Goal: Information Seeking & Learning: Learn about a topic

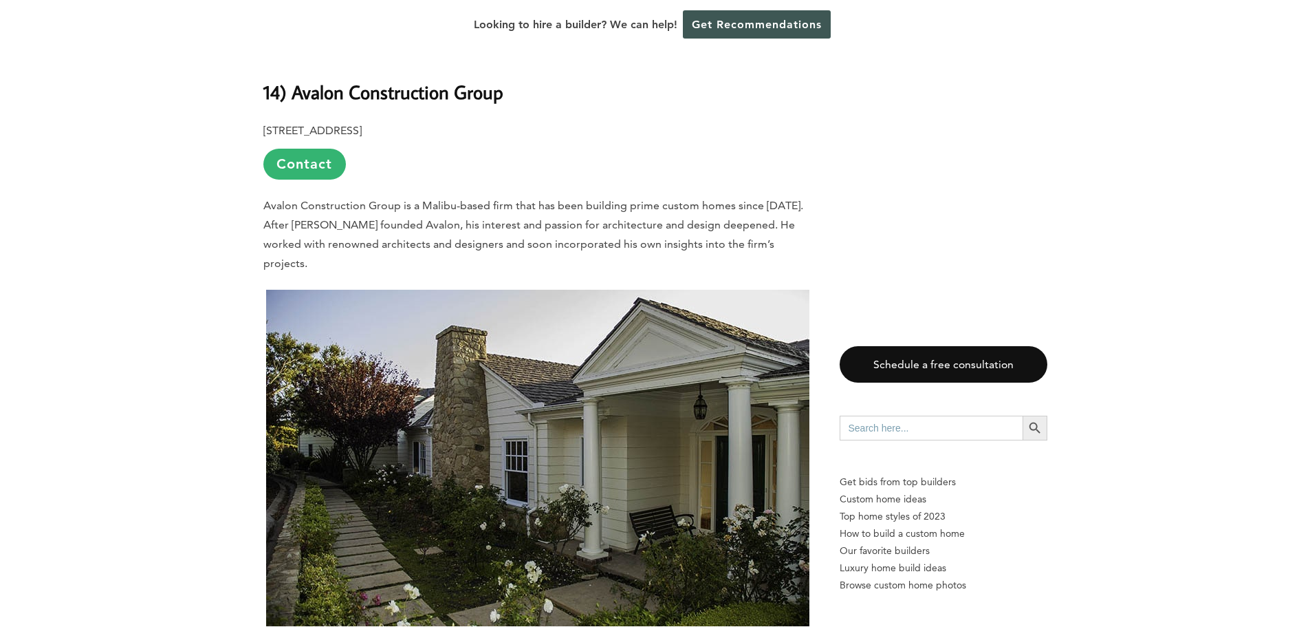
scroll to position [1857, 0]
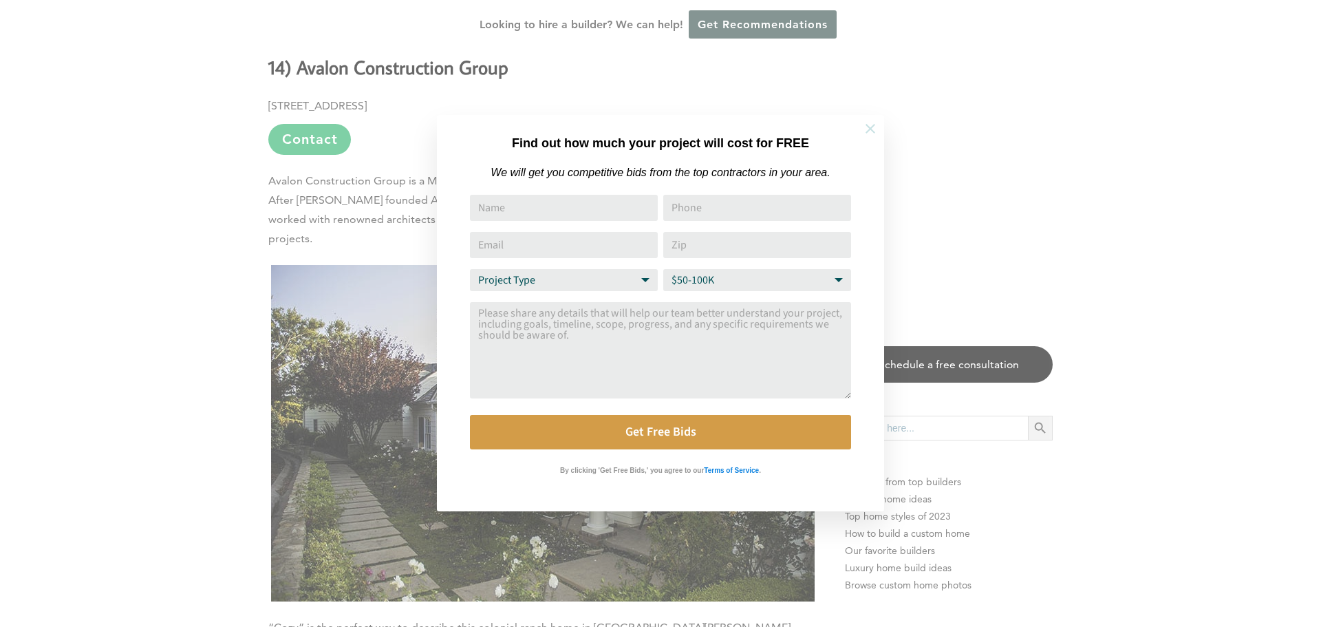
click at [871, 127] on icon at bounding box center [870, 129] width 10 height 10
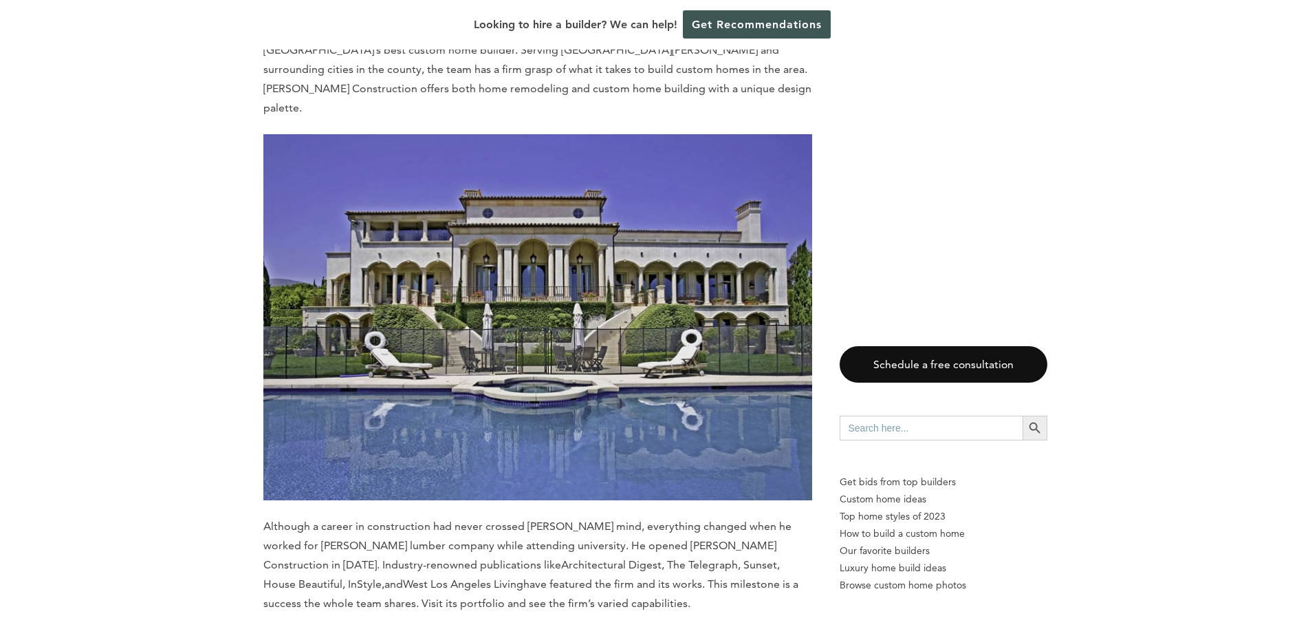
scroll to position [12106, 0]
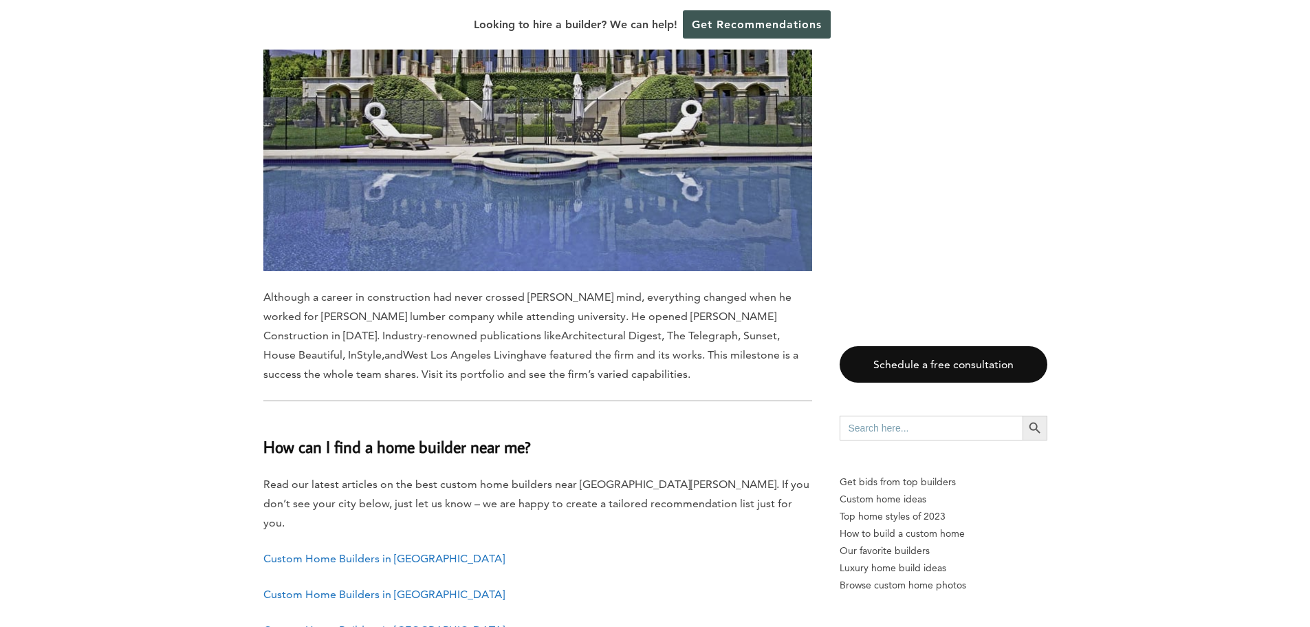
click at [426, 552] on link "Custom Home Builders in Los Angeles" at bounding box center [383, 558] width 241 height 13
click at [411, 587] on link "Custom Home Builders in Glendale" at bounding box center [383, 593] width 241 height 13
click at [349, 623] on link "Custom Home Builders in Long Beach" at bounding box center [383, 629] width 241 height 13
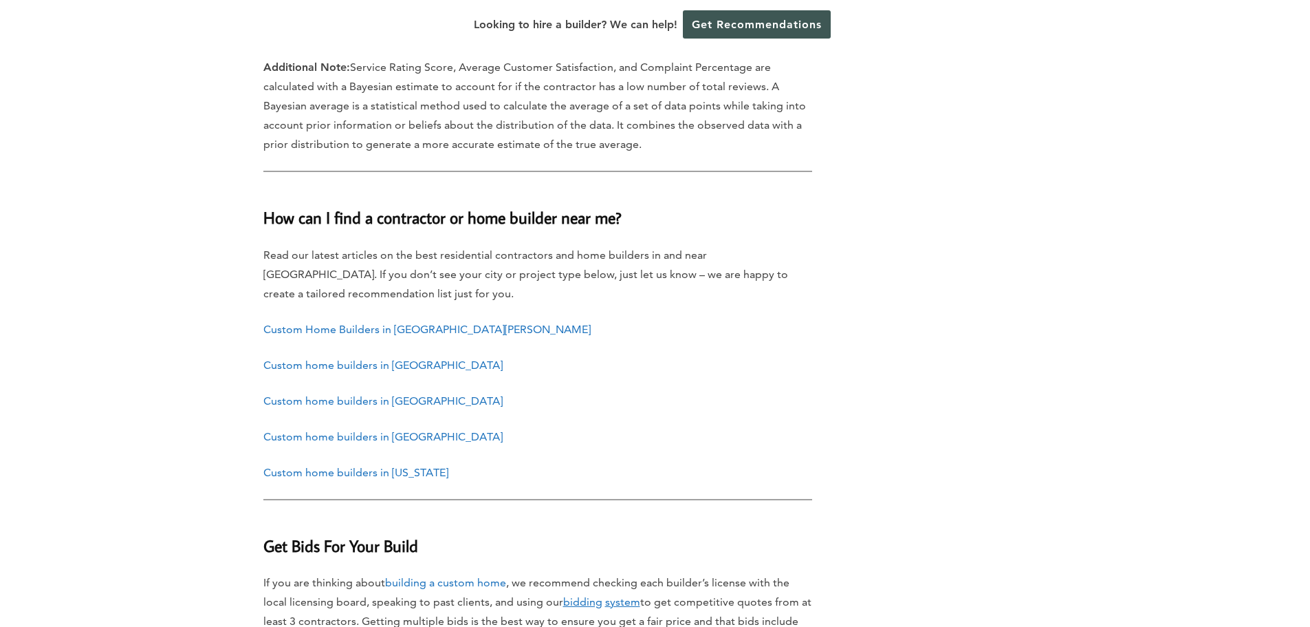
scroll to position [15556, 0]
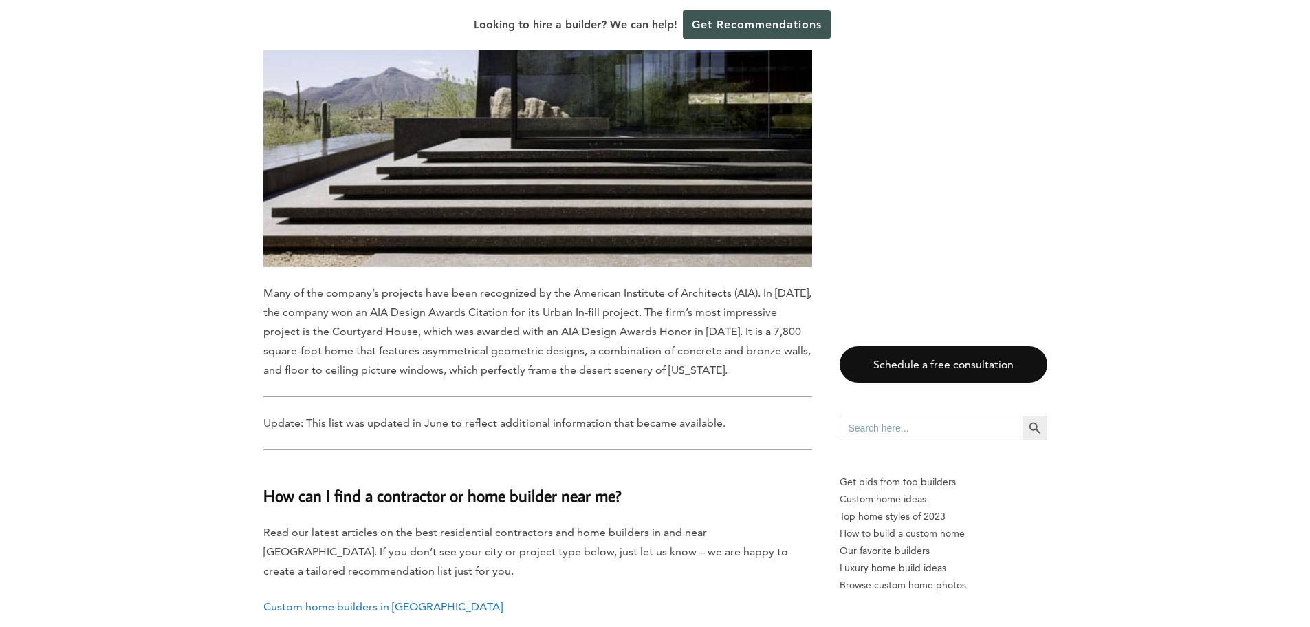
scroll to position [9905, 0]
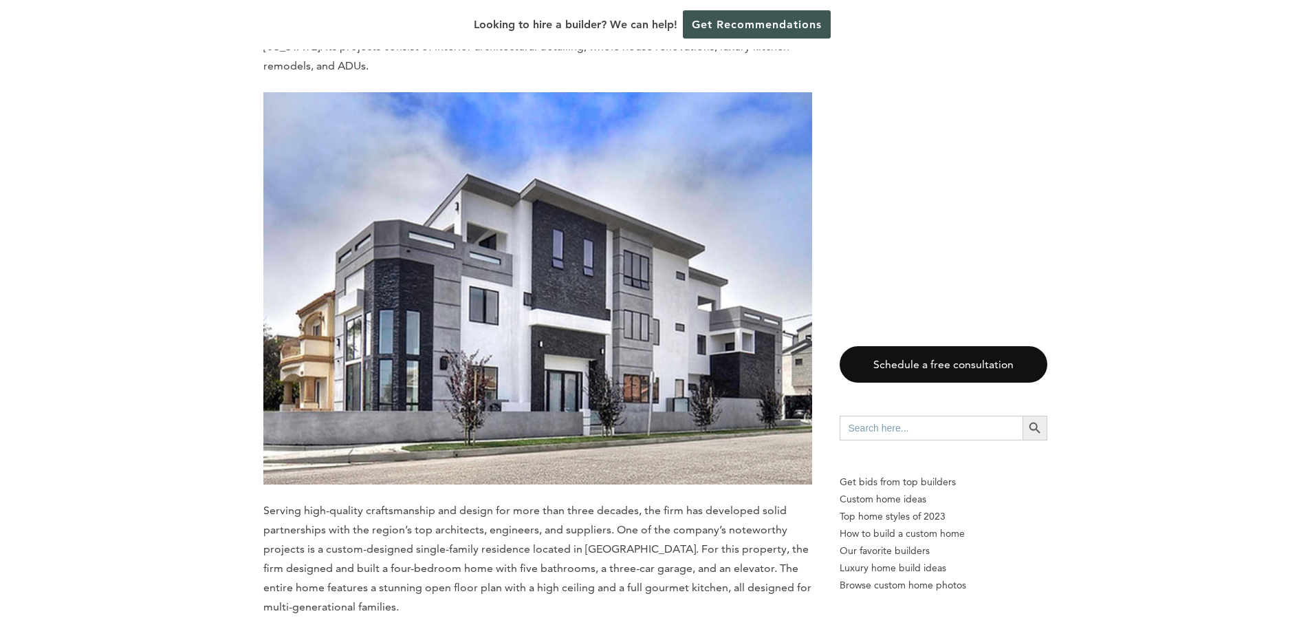
scroll to position [5296, 0]
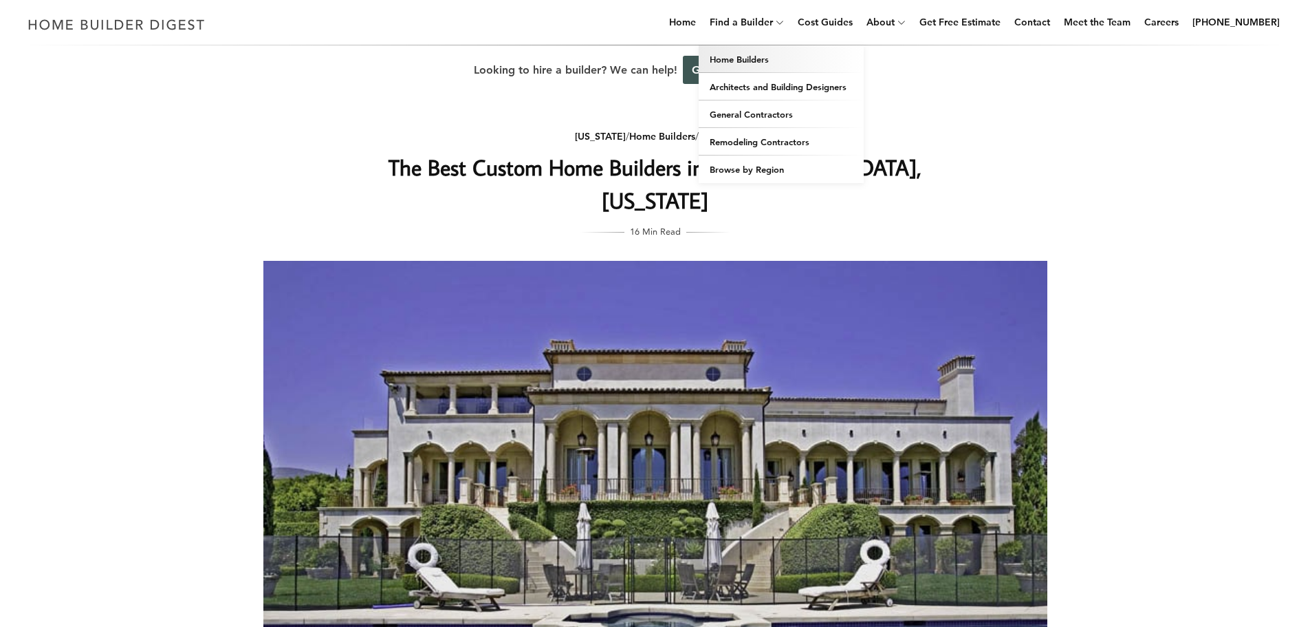
click at [757, 58] on link "Home Builders" at bounding box center [781, 59] width 165 height 28
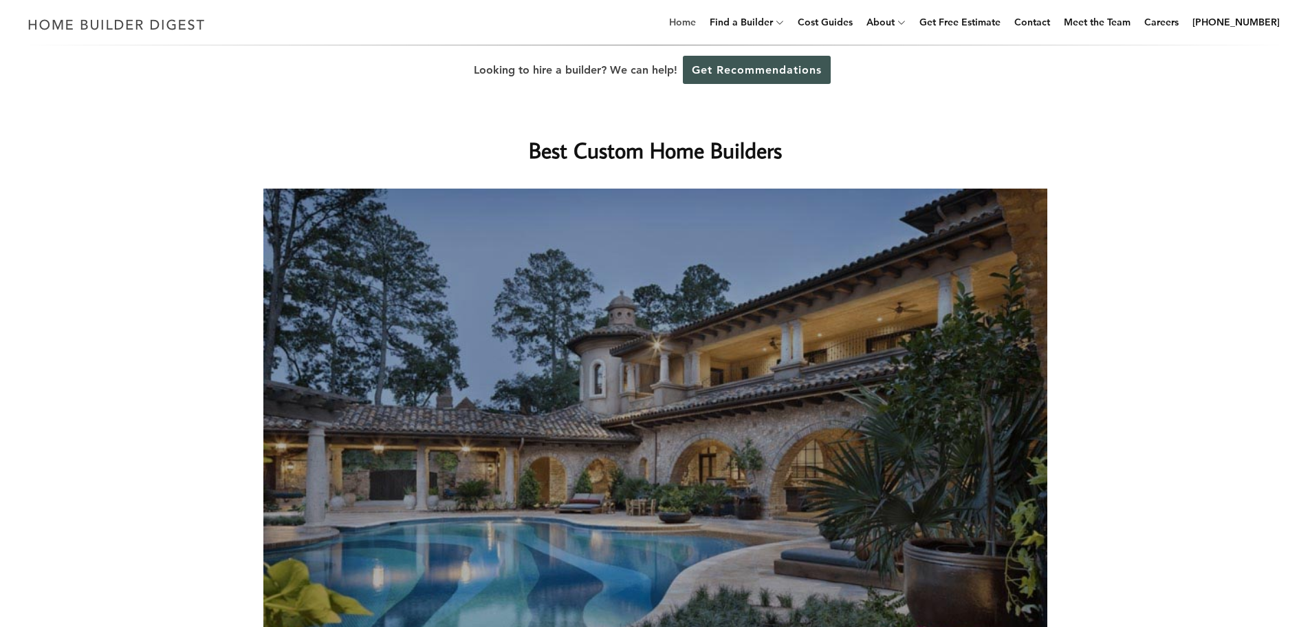
click at [693, 21] on link "Home" at bounding box center [683, 22] width 38 height 44
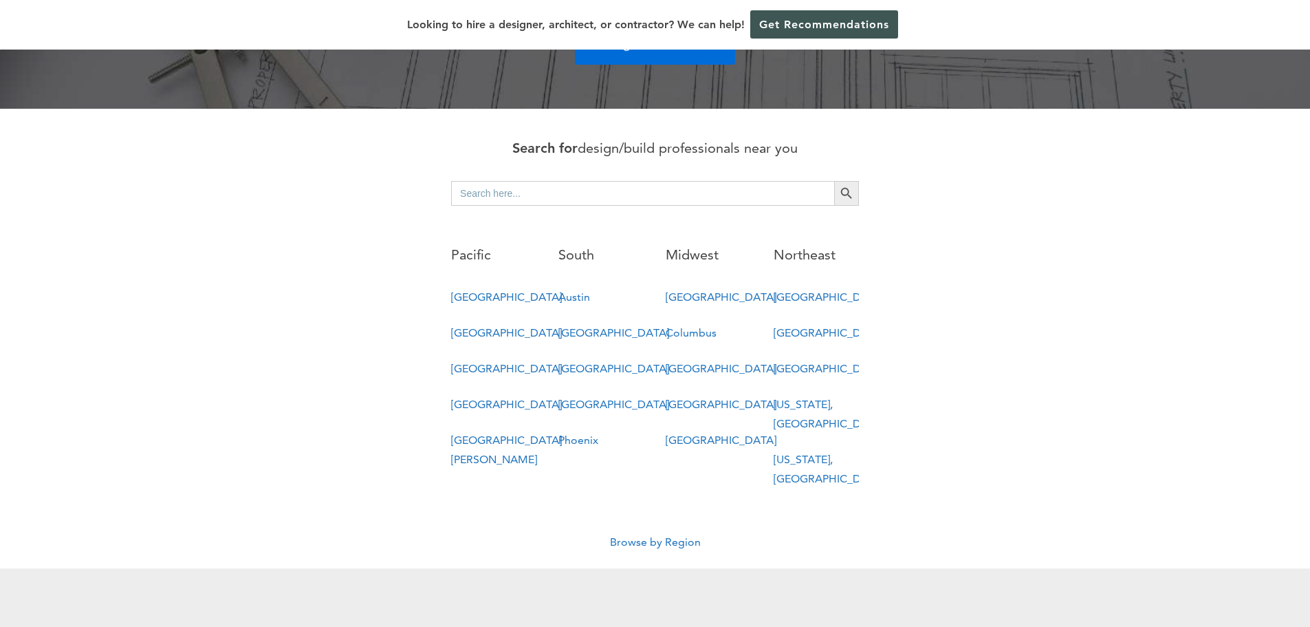
scroll to position [688, 0]
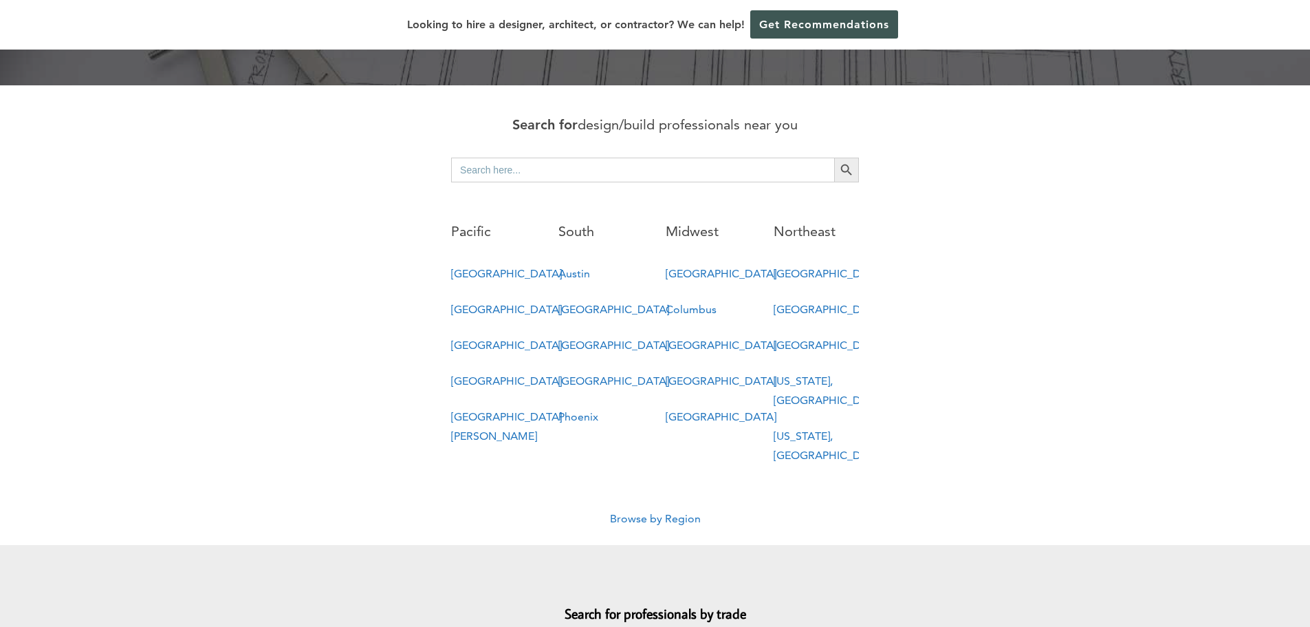
click at [472, 267] on link "[GEOGRAPHIC_DATA]" at bounding box center [506, 273] width 111 height 13
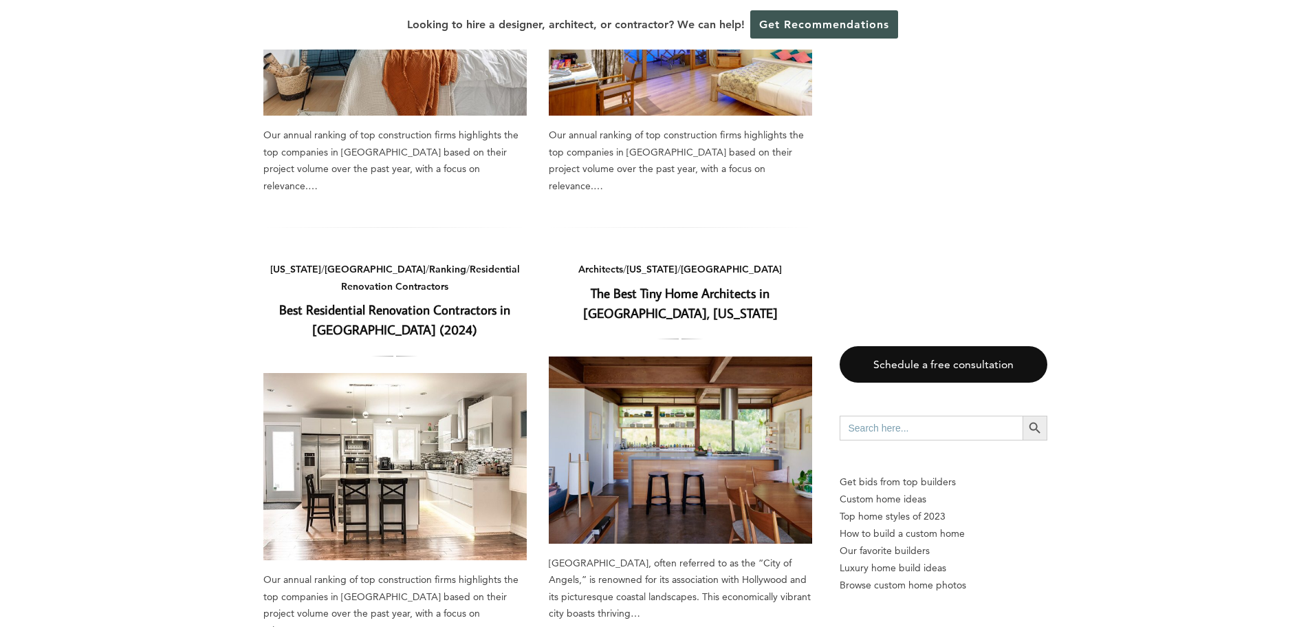
scroll to position [825, 0]
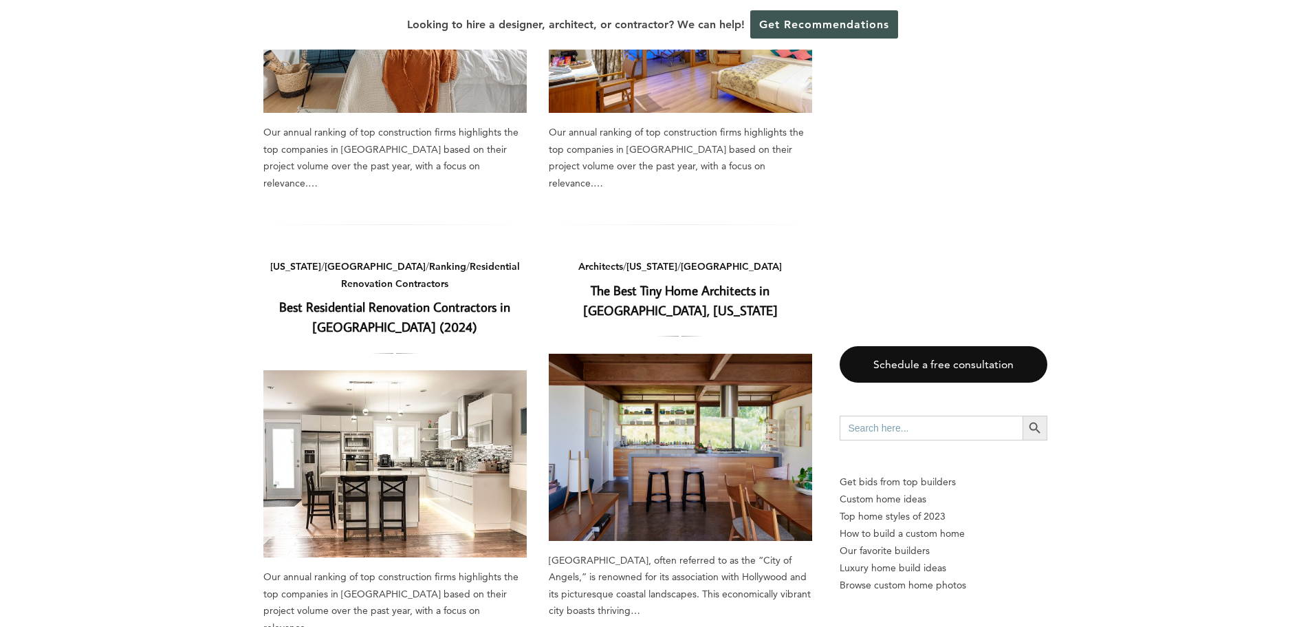
click at [669, 281] on link "The Best Tiny Home Architects in [GEOGRAPHIC_DATA], [US_STATE]" at bounding box center [680, 299] width 195 height 37
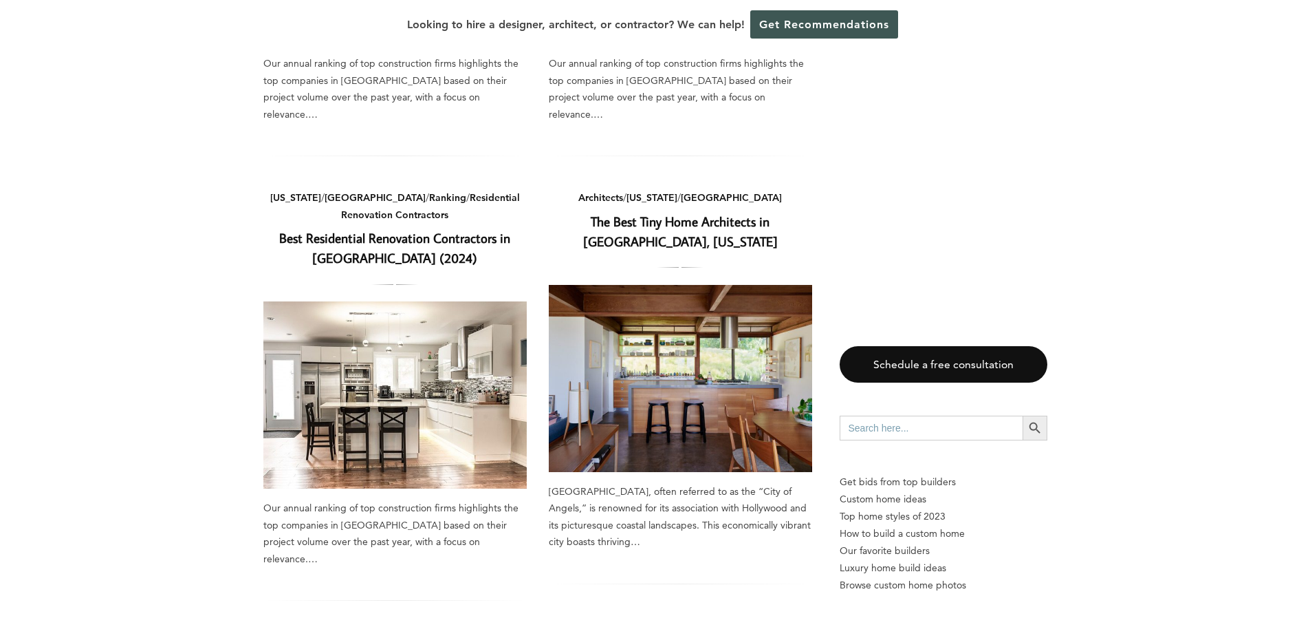
click at [424, 229] on link "Best Residential Renovation Contractors in Los Angeles (2024)" at bounding box center [394, 247] width 231 height 37
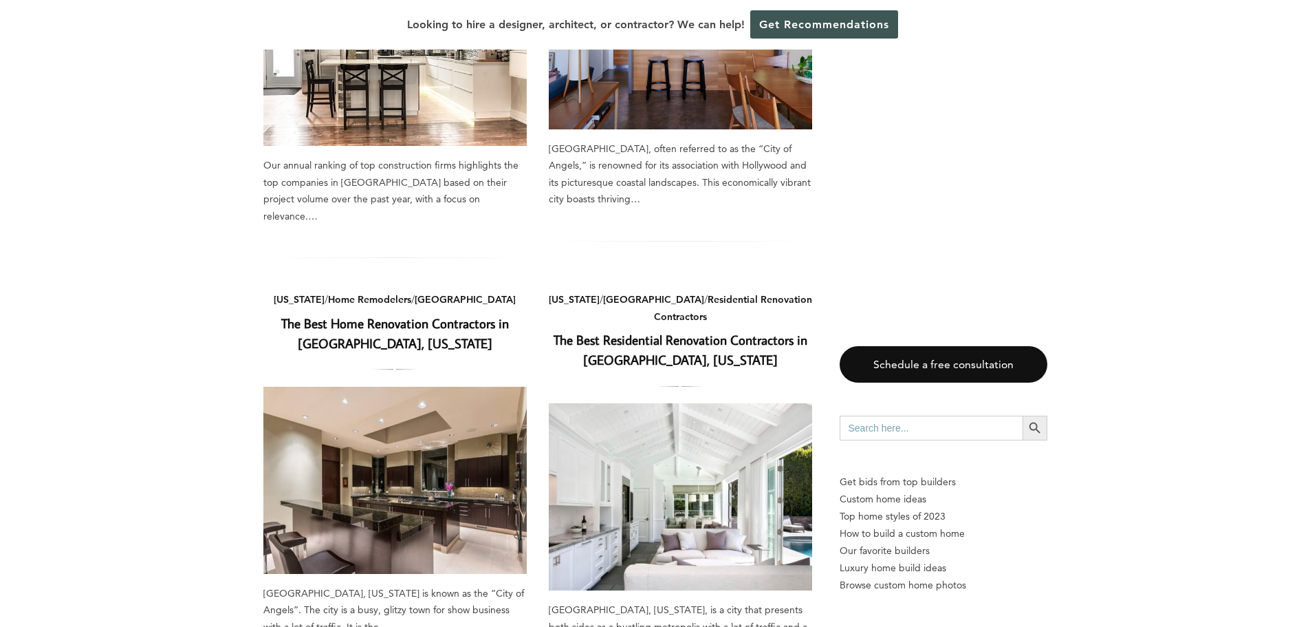
scroll to position [1238, 0]
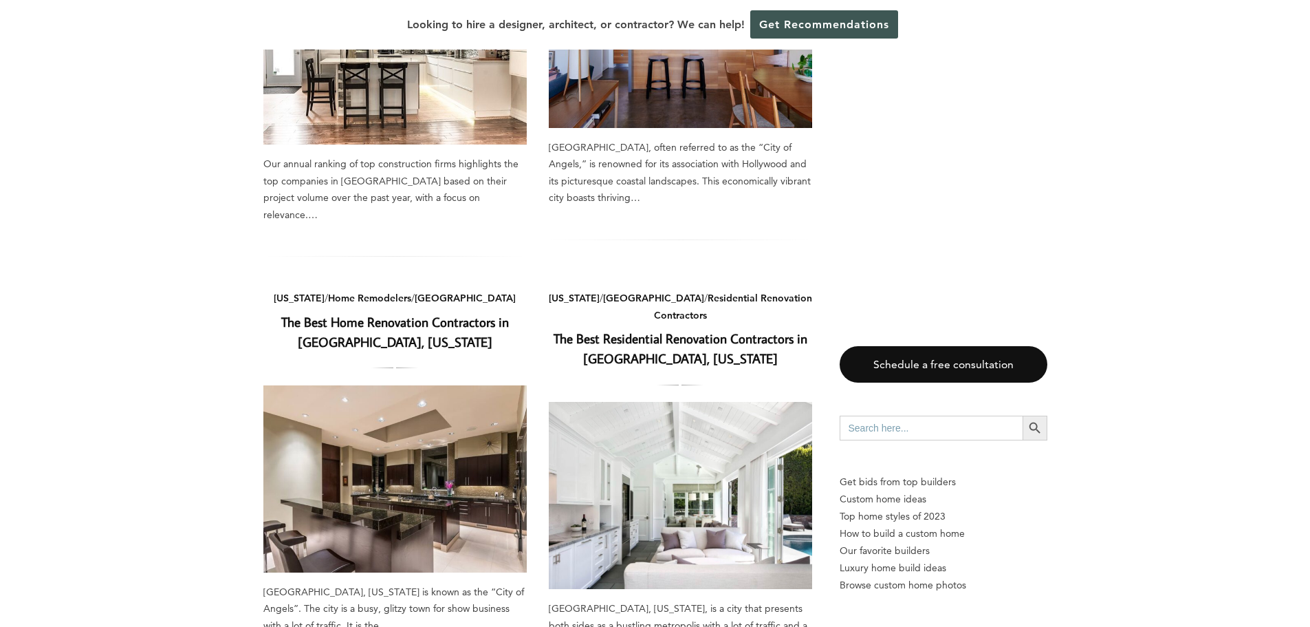
click at [399, 313] on link "The Best Home Renovation Contractors in Los Angeles, California" at bounding box center [395, 331] width 228 height 37
click at [645, 329] on link "The Best Residential Renovation Contractors in Los Angeles, California" at bounding box center [681, 347] width 254 height 37
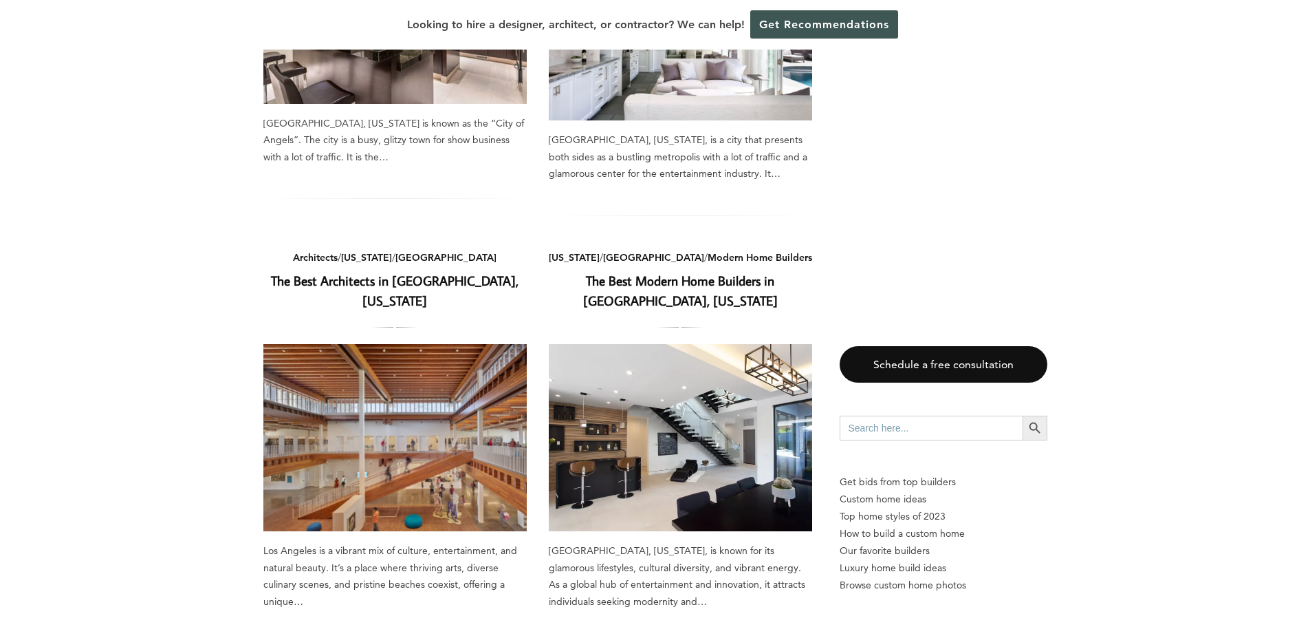
scroll to position [1720, 0]
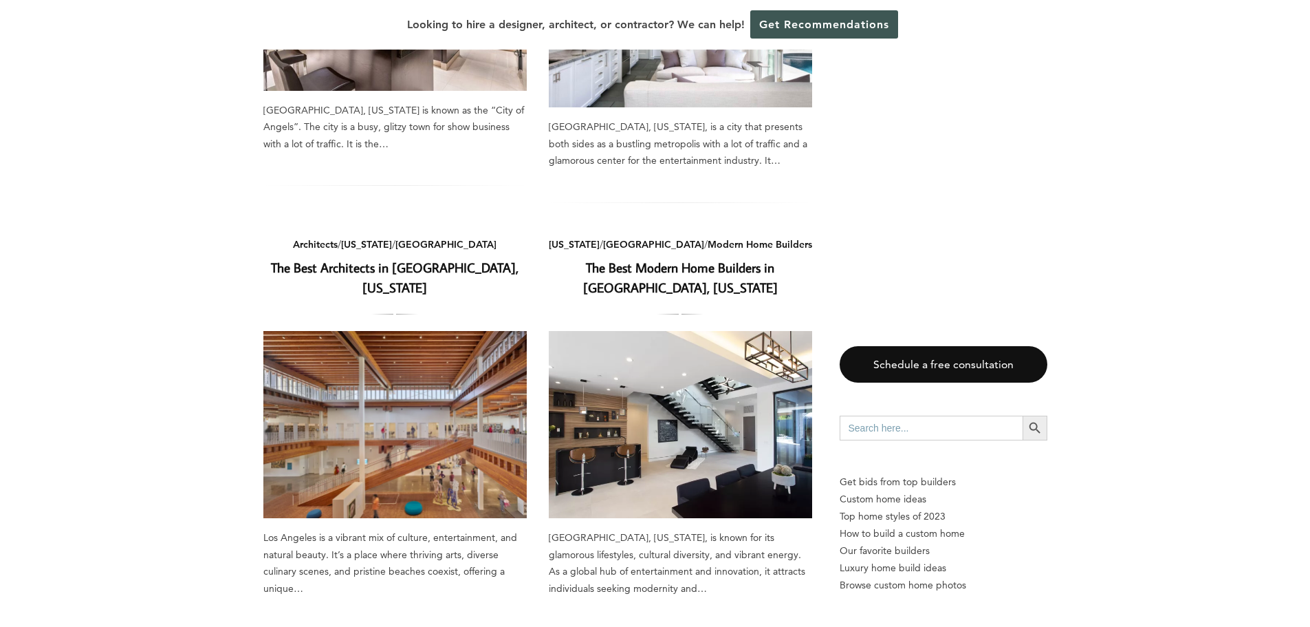
click at [409, 259] on link "The Best Architects in Los Angeles, California" at bounding box center [395, 277] width 248 height 37
click at [670, 259] on link "The Best Modern Home Builders in Los Angeles, California" at bounding box center [680, 277] width 195 height 37
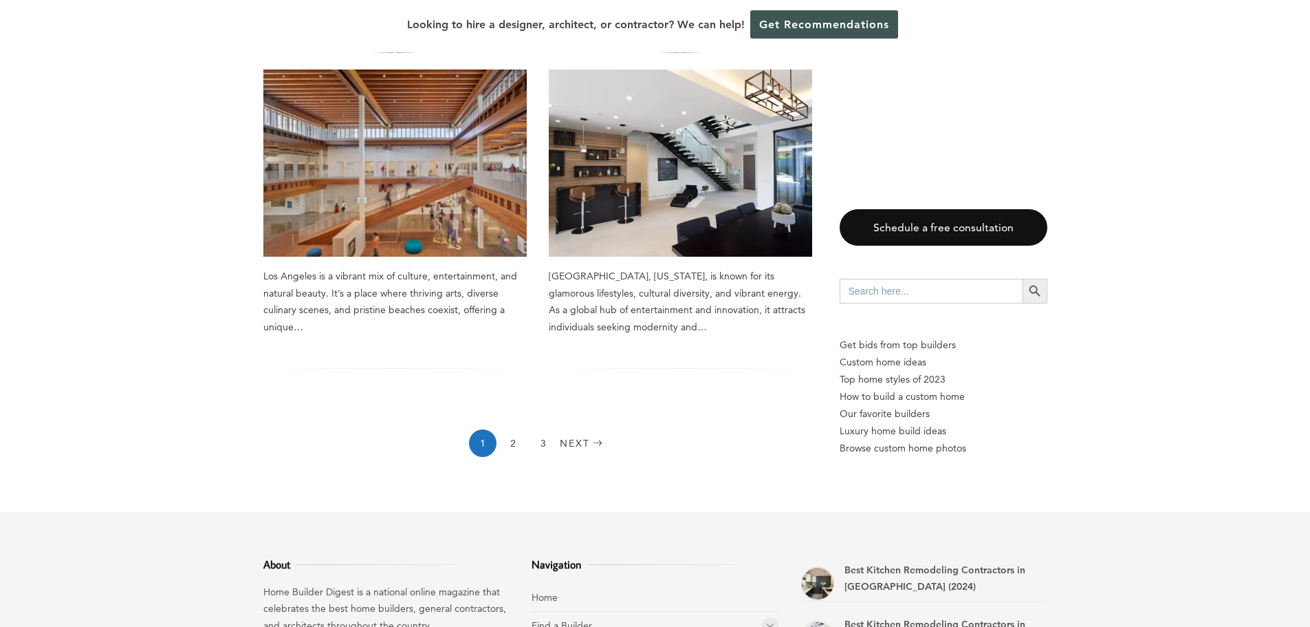
scroll to position [2132, 0]
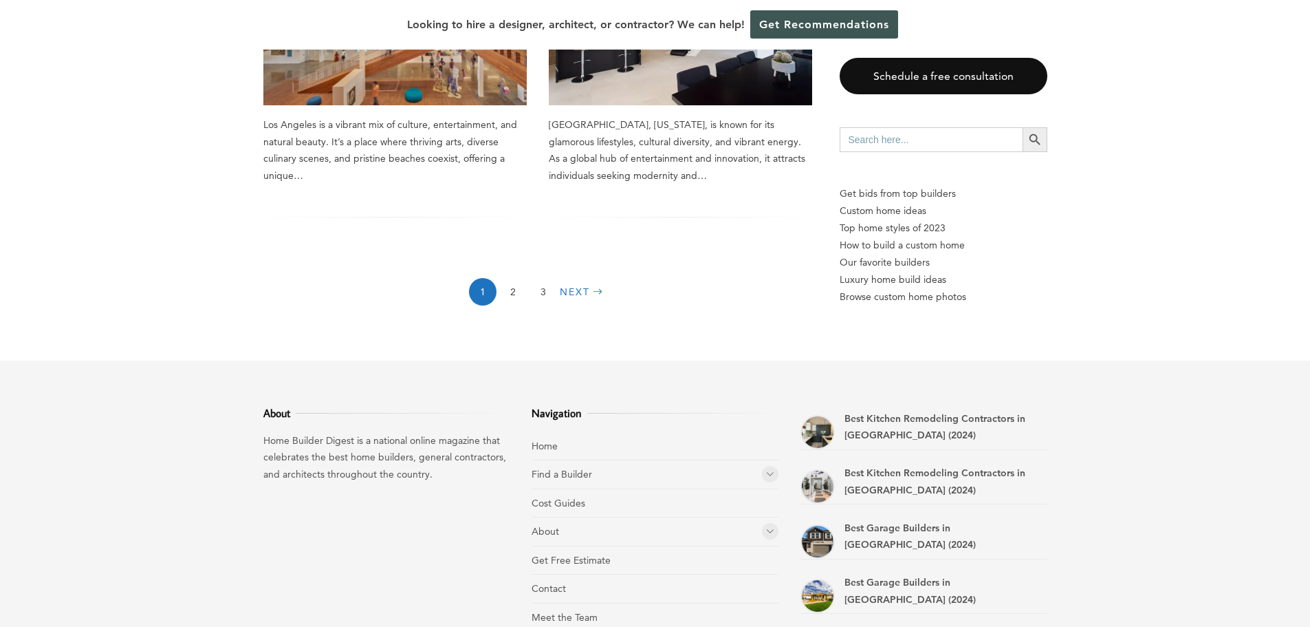
click at [567, 278] on link "Next" at bounding box center [583, 292] width 47 height 28
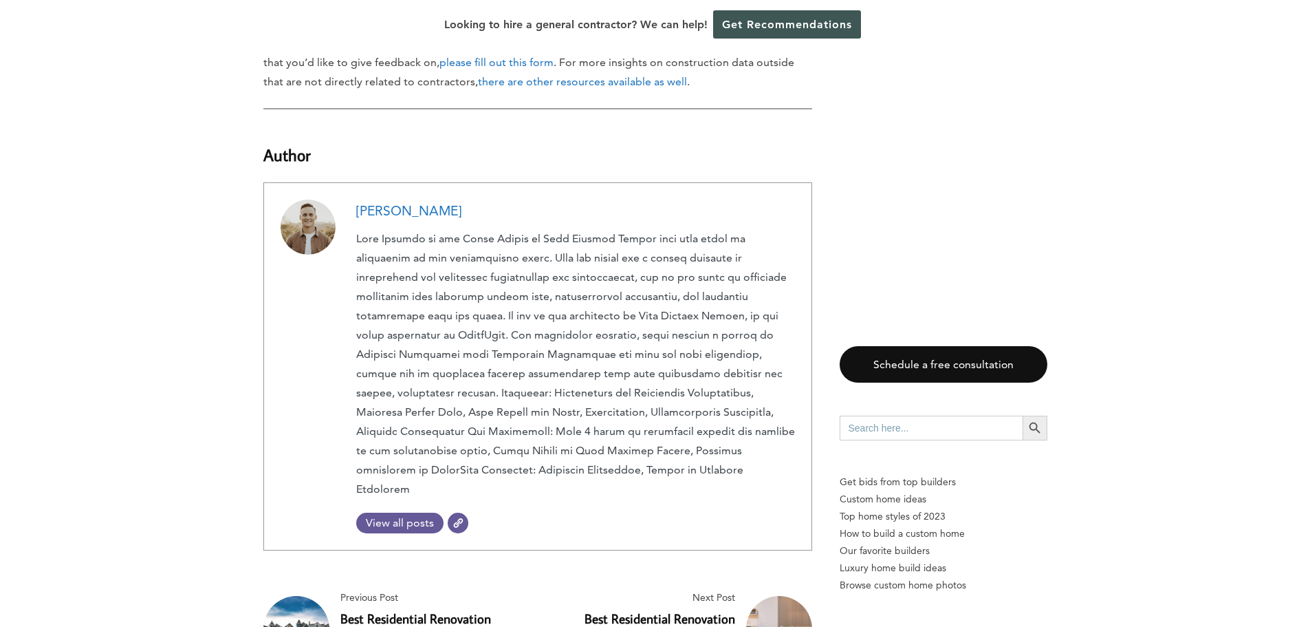
scroll to position [6259, 0]
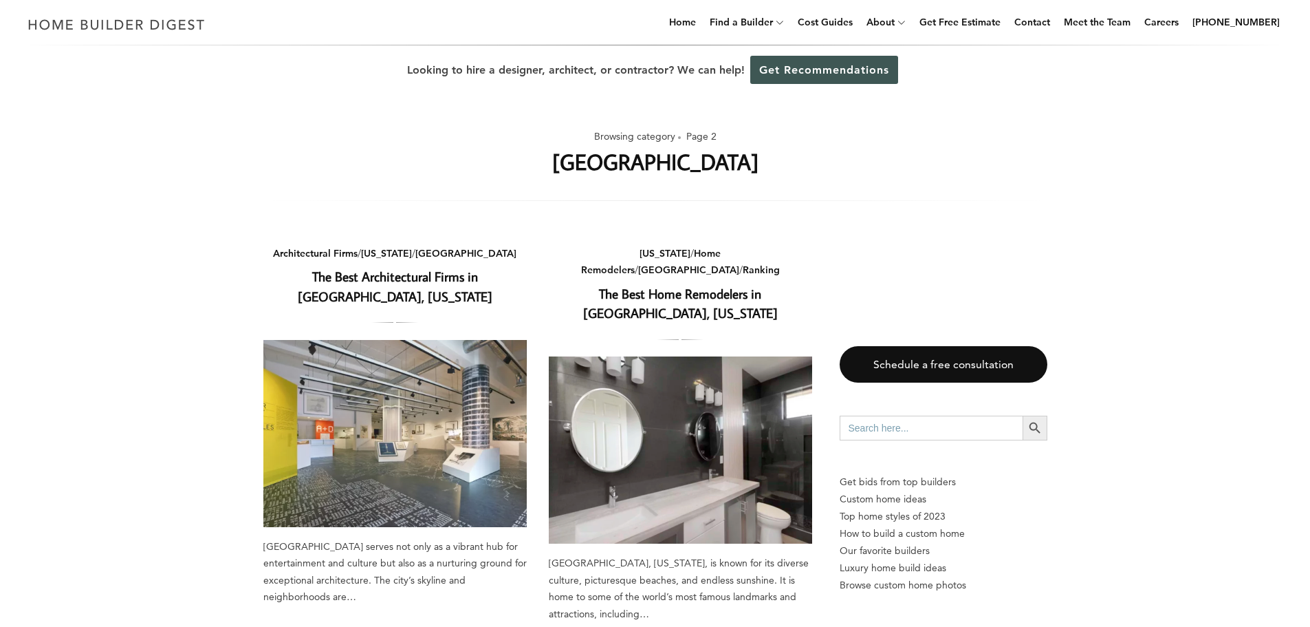
click at [396, 277] on link "The Best Architectural Firms in [GEOGRAPHIC_DATA], [US_STATE]" at bounding box center [395, 286] width 195 height 37
click at [678, 285] on link "The Best Home Remodelers in [GEOGRAPHIC_DATA], [US_STATE]" at bounding box center [680, 303] width 195 height 37
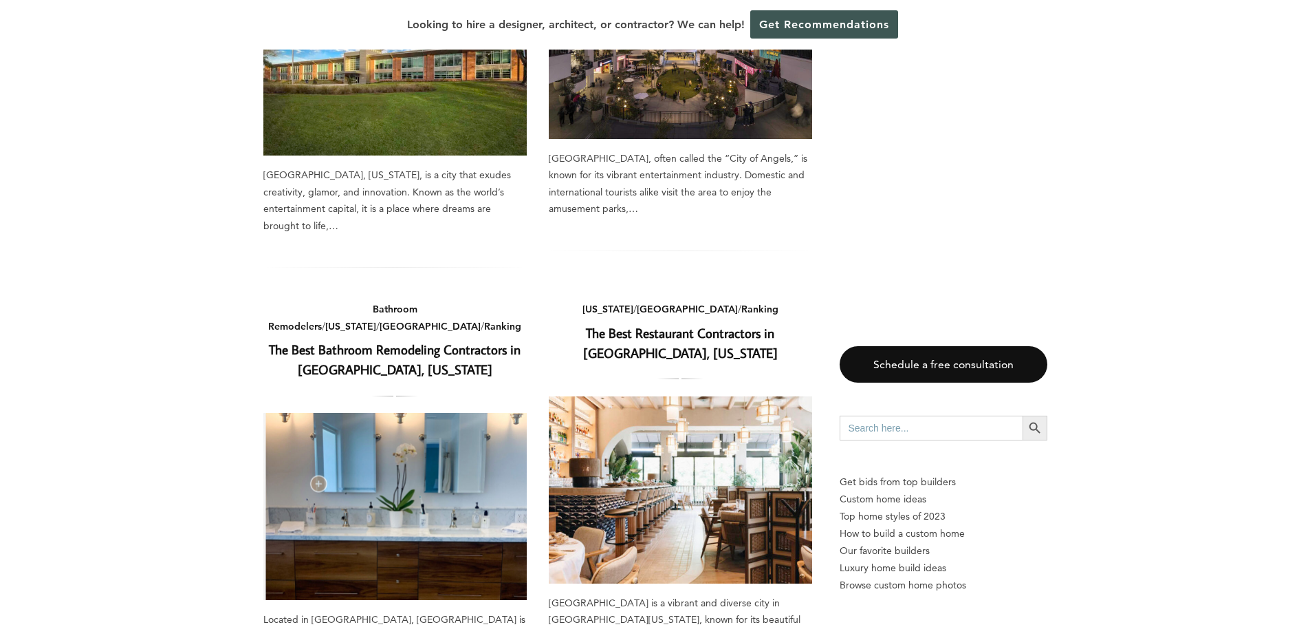
scroll to position [825, 0]
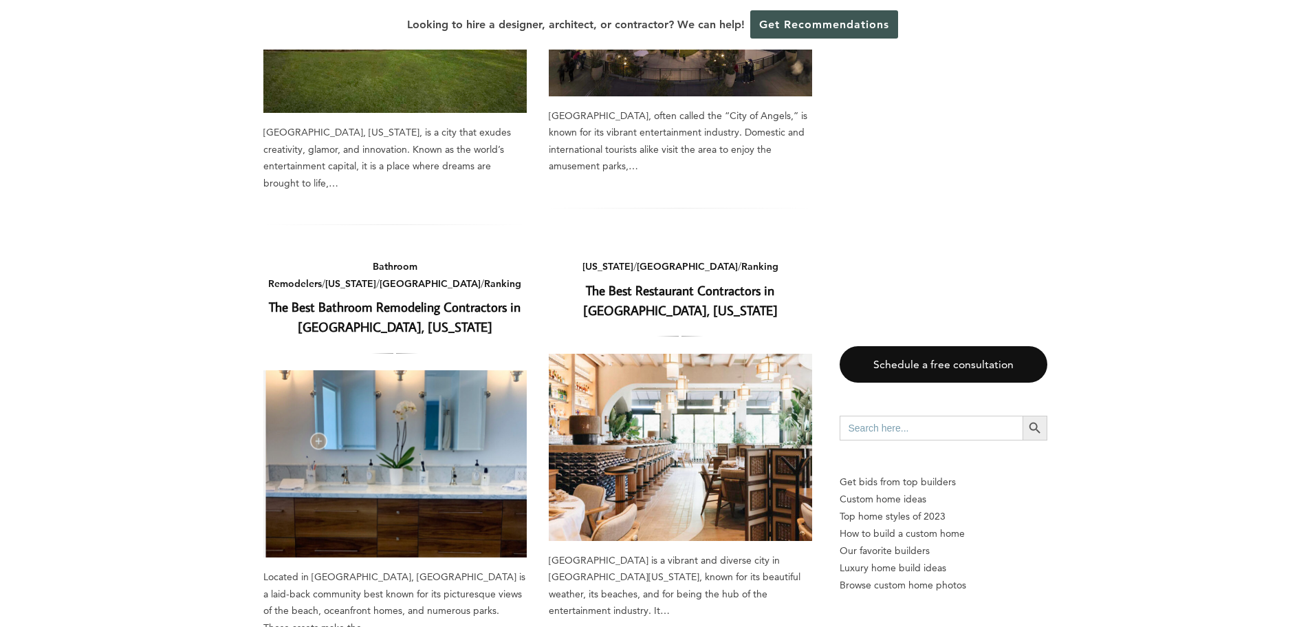
click at [680, 281] on link "The Best Restaurant Contractors in Los Angeles, California" at bounding box center [680, 299] width 195 height 37
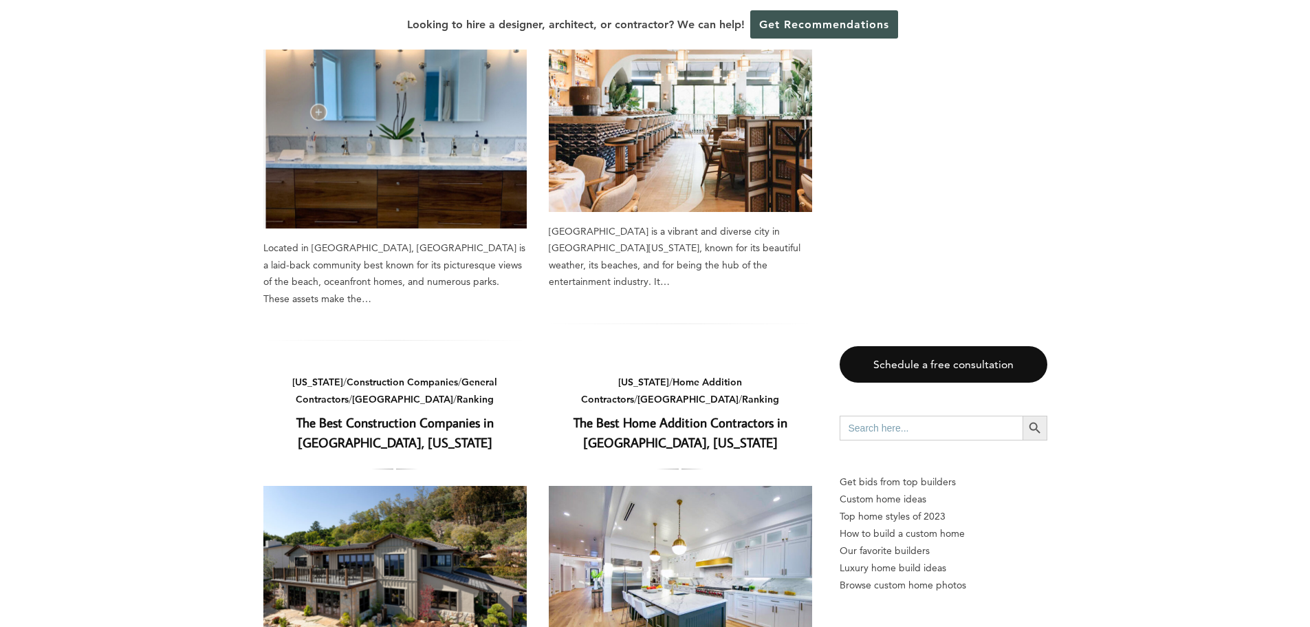
scroll to position [1307, 0]
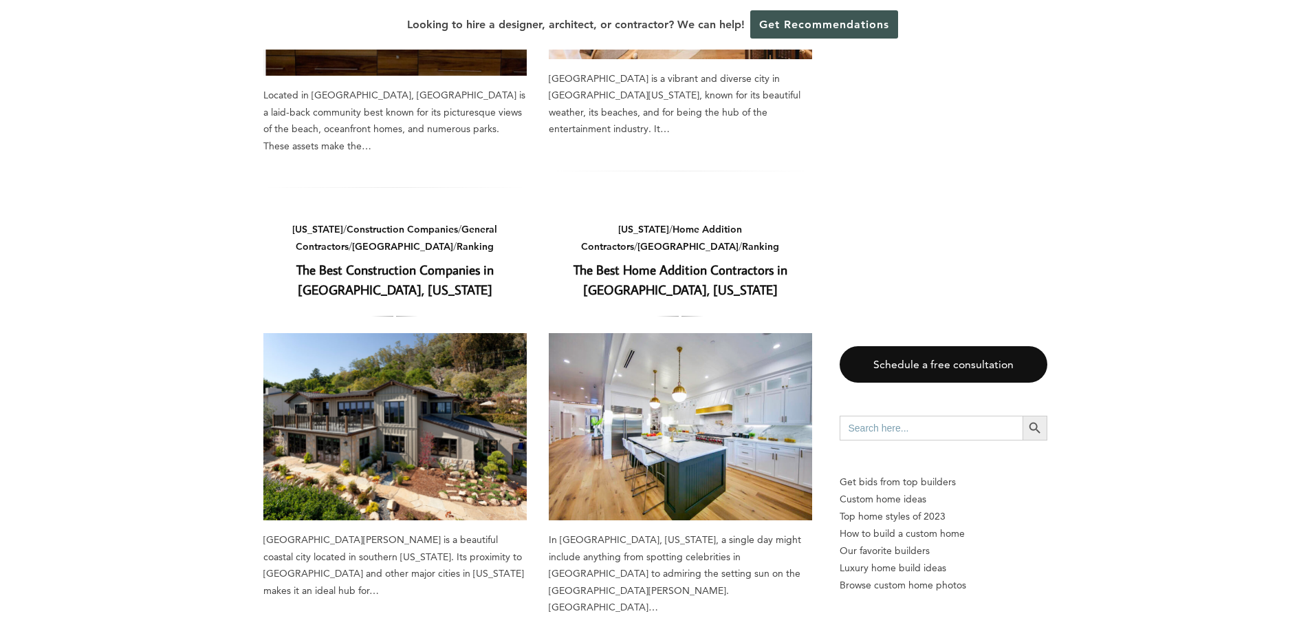
click at [673, 261] on link "The Best Home Addition Contractors in Los Angeles, California" at bounding box center [681, 279] width 214 height 37
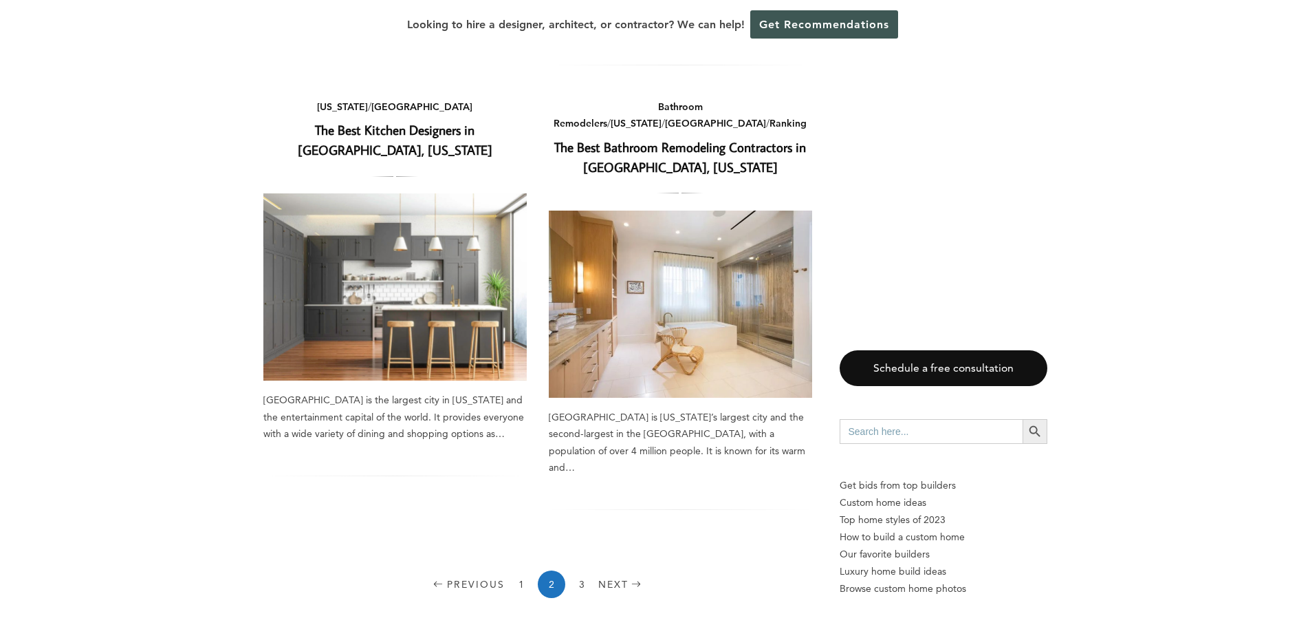
scroll to position [2063, 0]
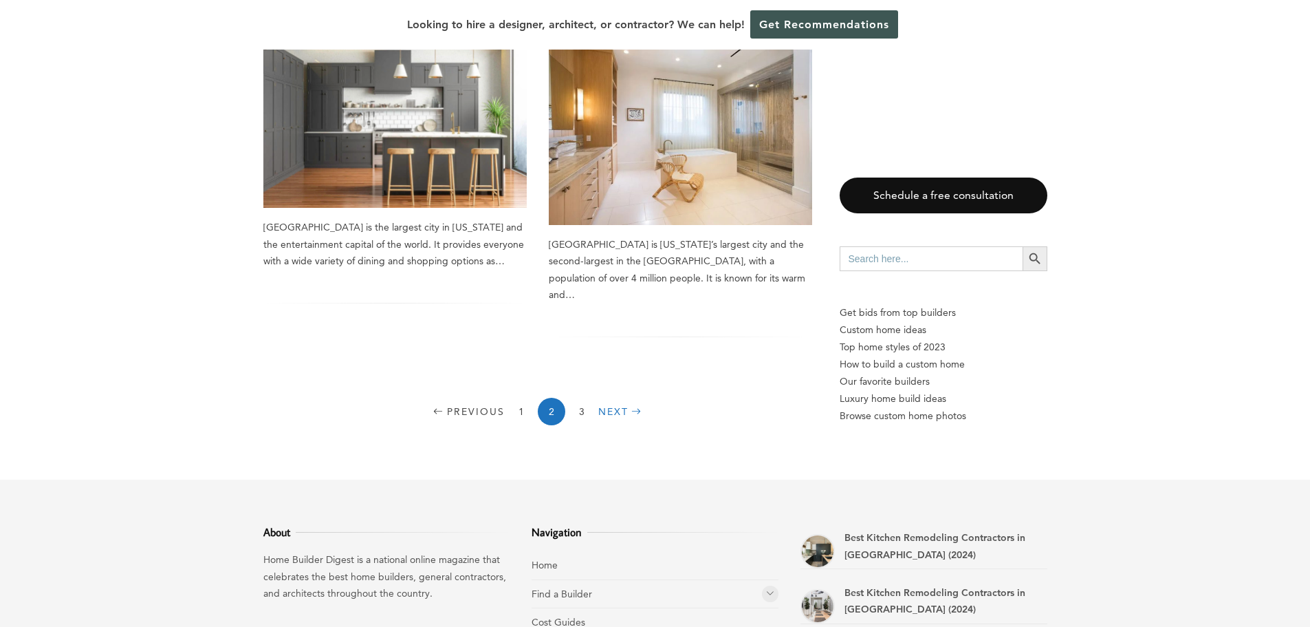
click at [614, 398] on link "Next" at bounding box center [621, 412] width 47 height 28
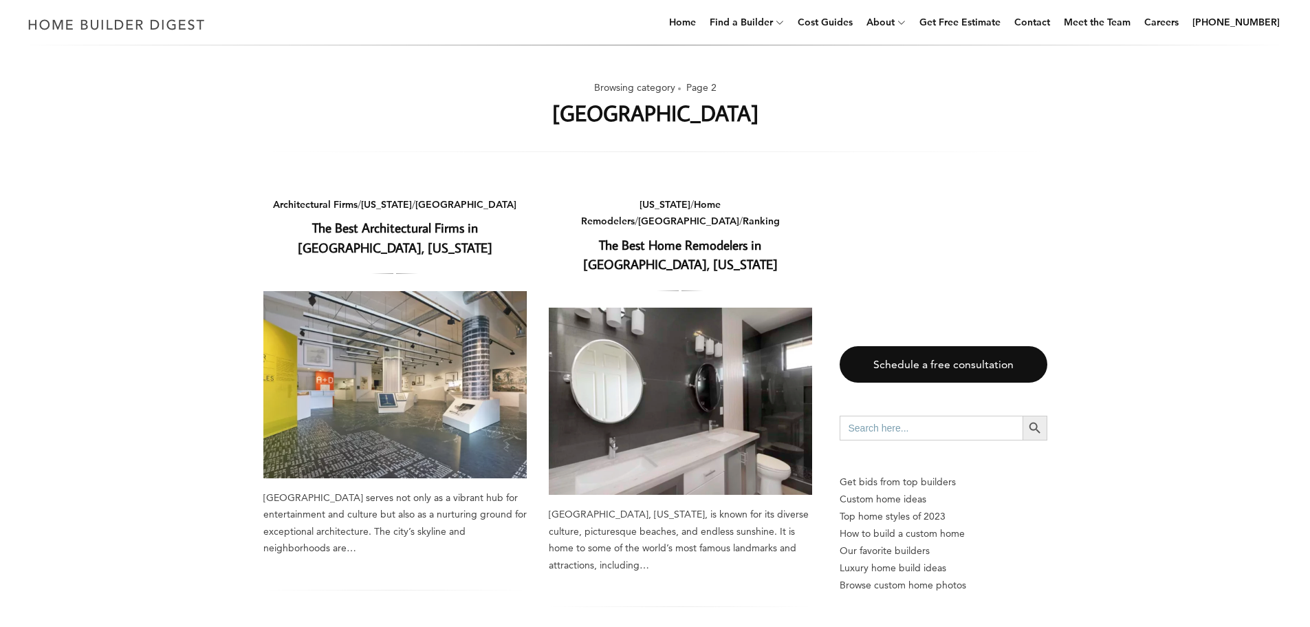
scroll to position [0, 0]
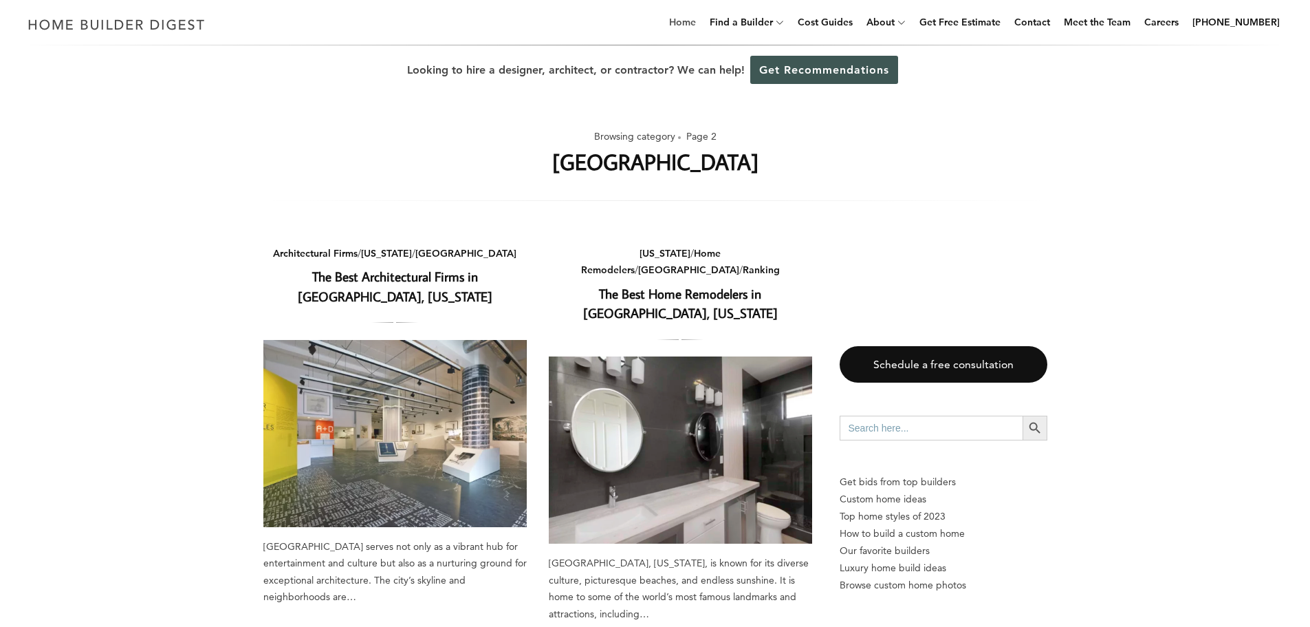
click at [698, 21] on link "Home" at bounding box center [683, 22] width 38 height 44
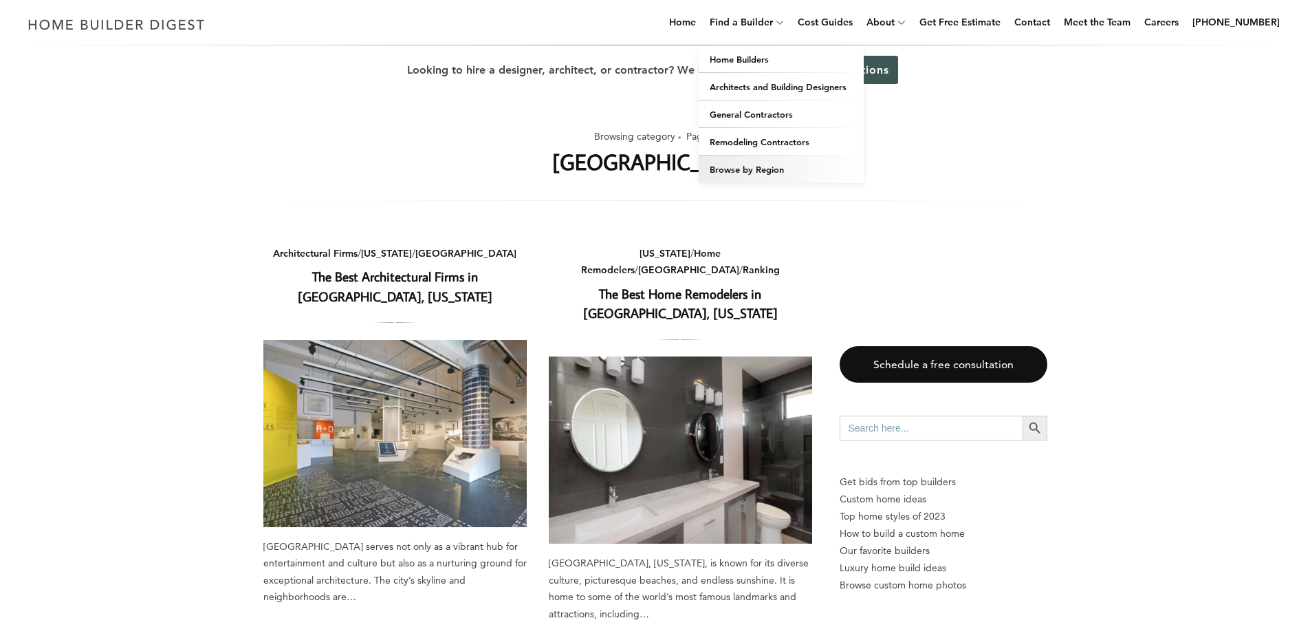
click at [772, 166] on link "Browse by Region" at bounding box center [781, 169] width 165 height 28
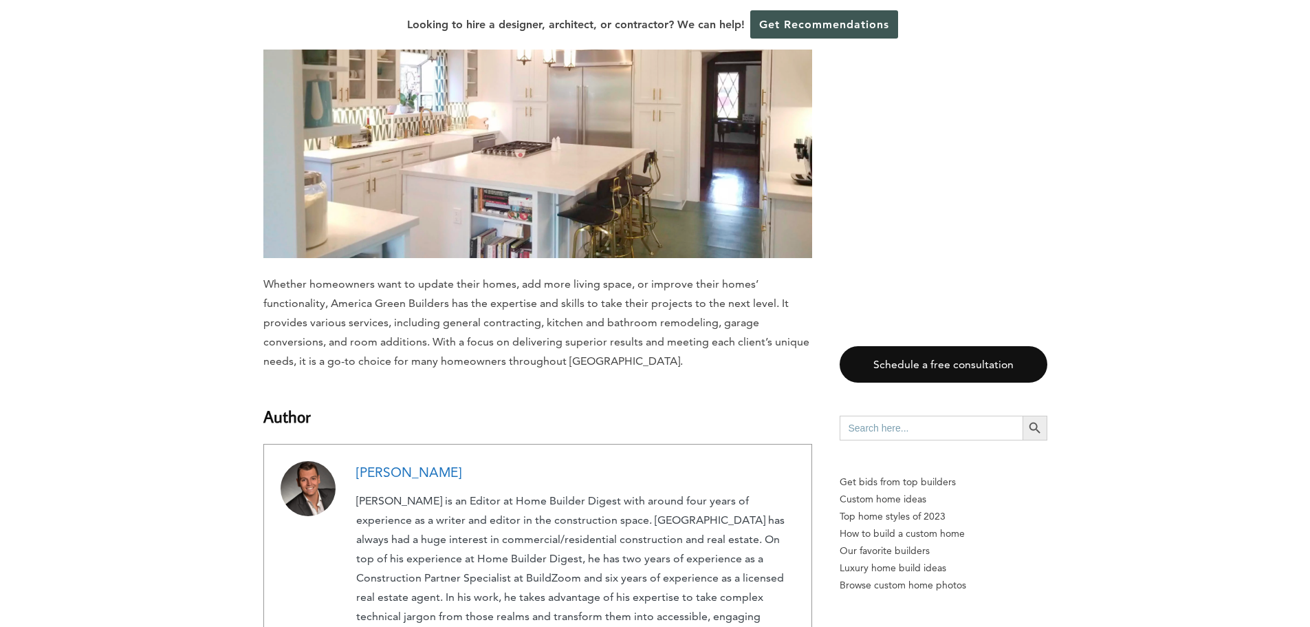
scroll to position [6947, 0]
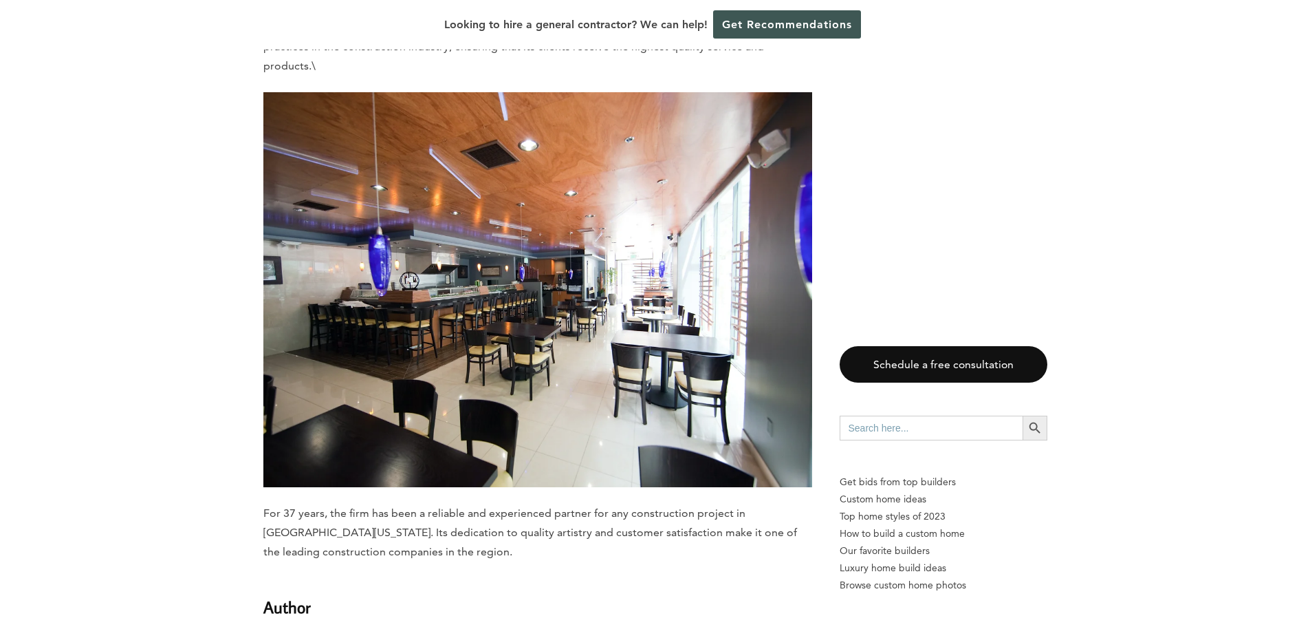
scroll to position [8047, 0]
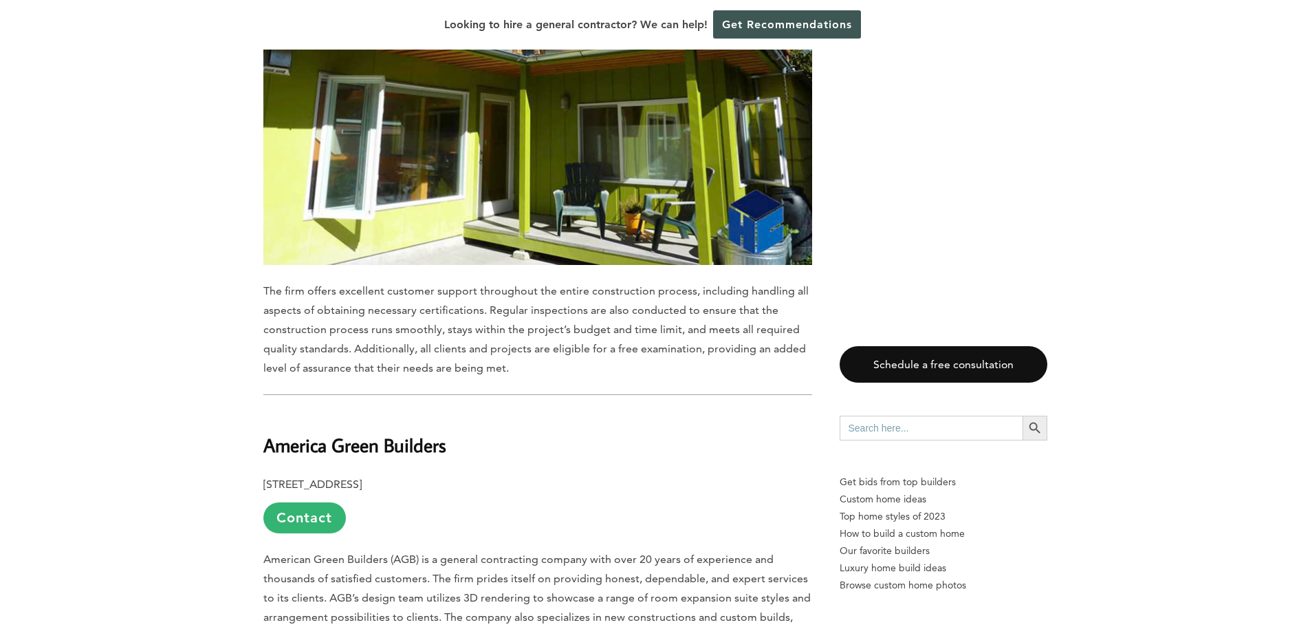
scroll to position [7016, 0]
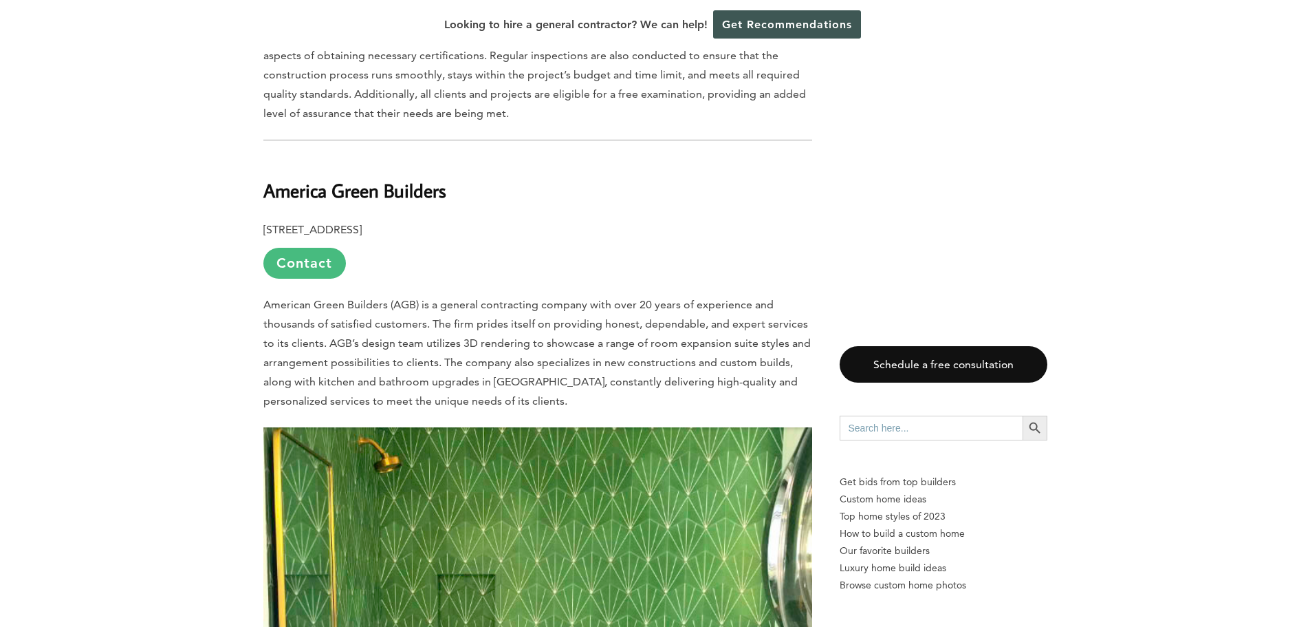
click at [299, 248] on link "Contact" at bounding box center [304, 263] width 83 height 31
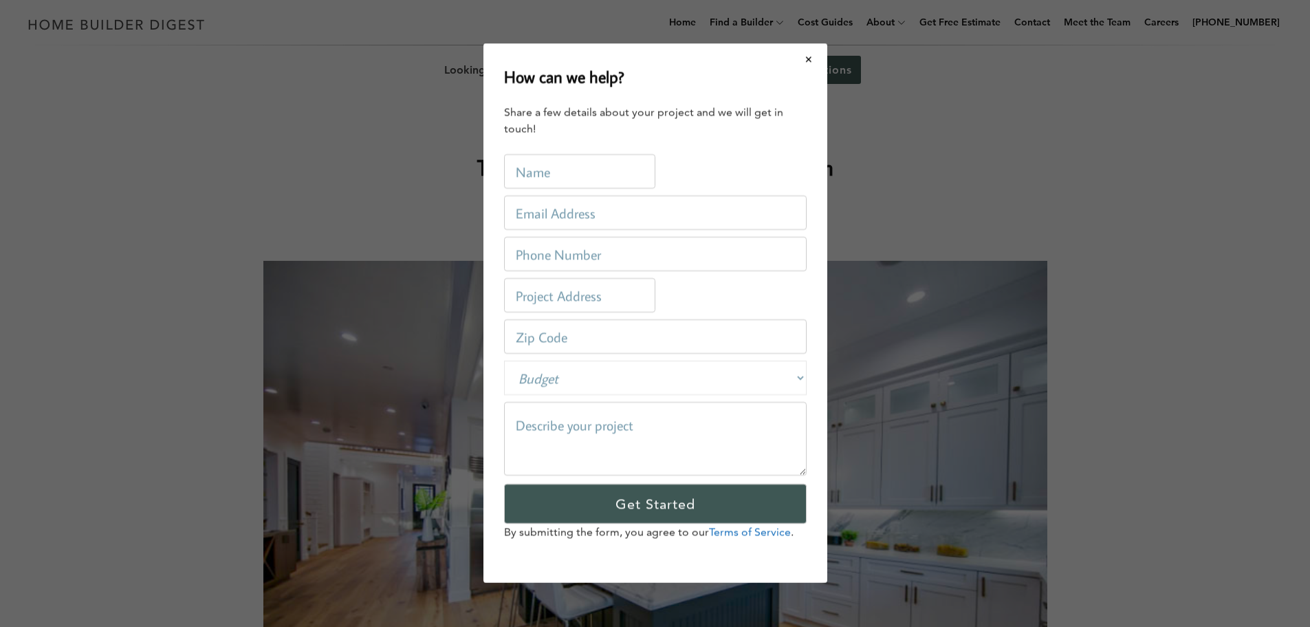
scroll to position [0, 0]
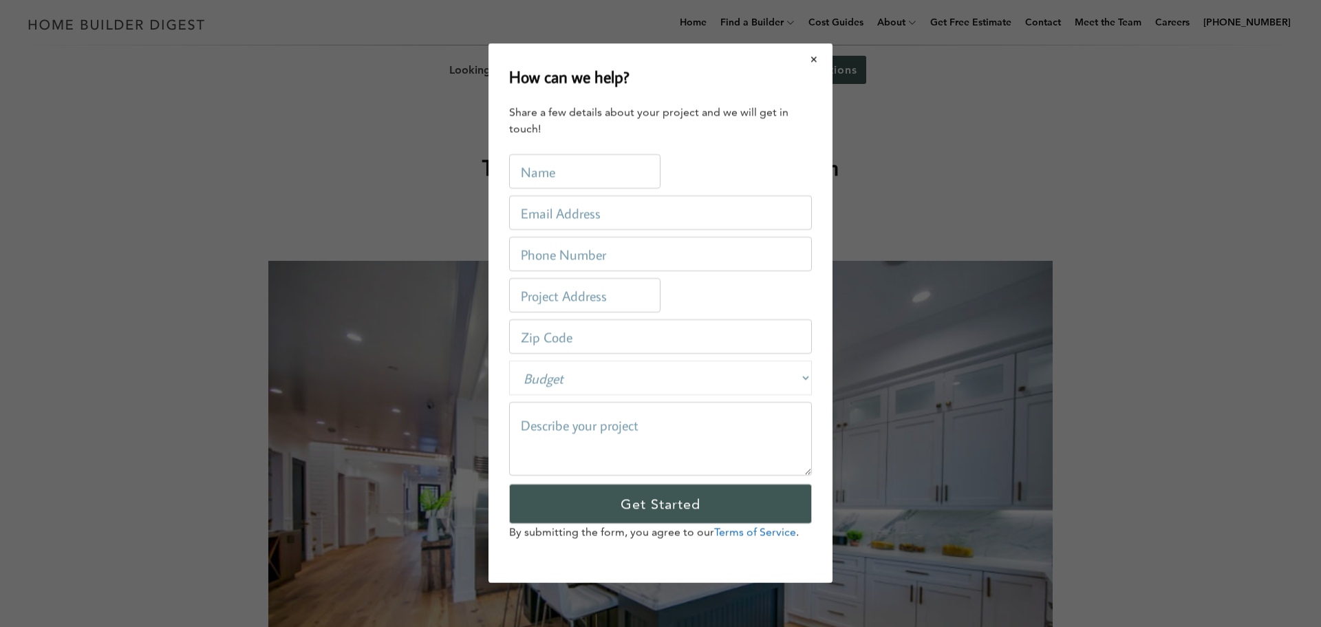
click at [812, 60] on button "Close modal" at bounding box center [814, 59] width 36 height 29
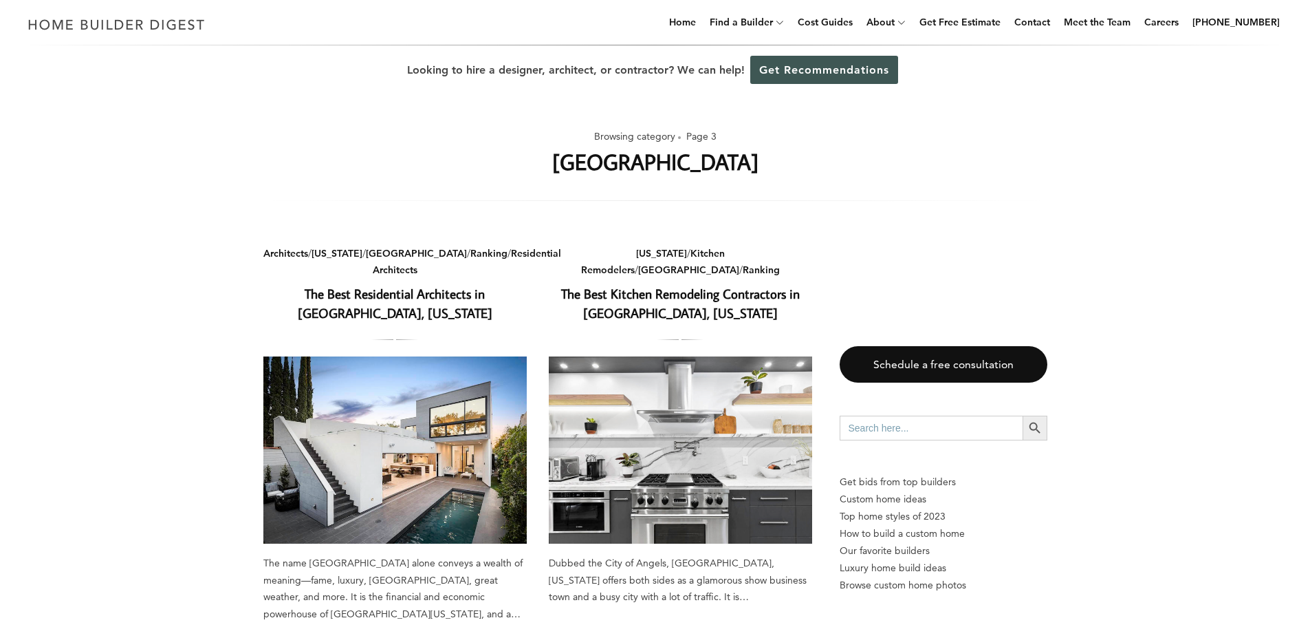
click at [393, 412] on img at bounding box center [394, 449] width 263 height 187
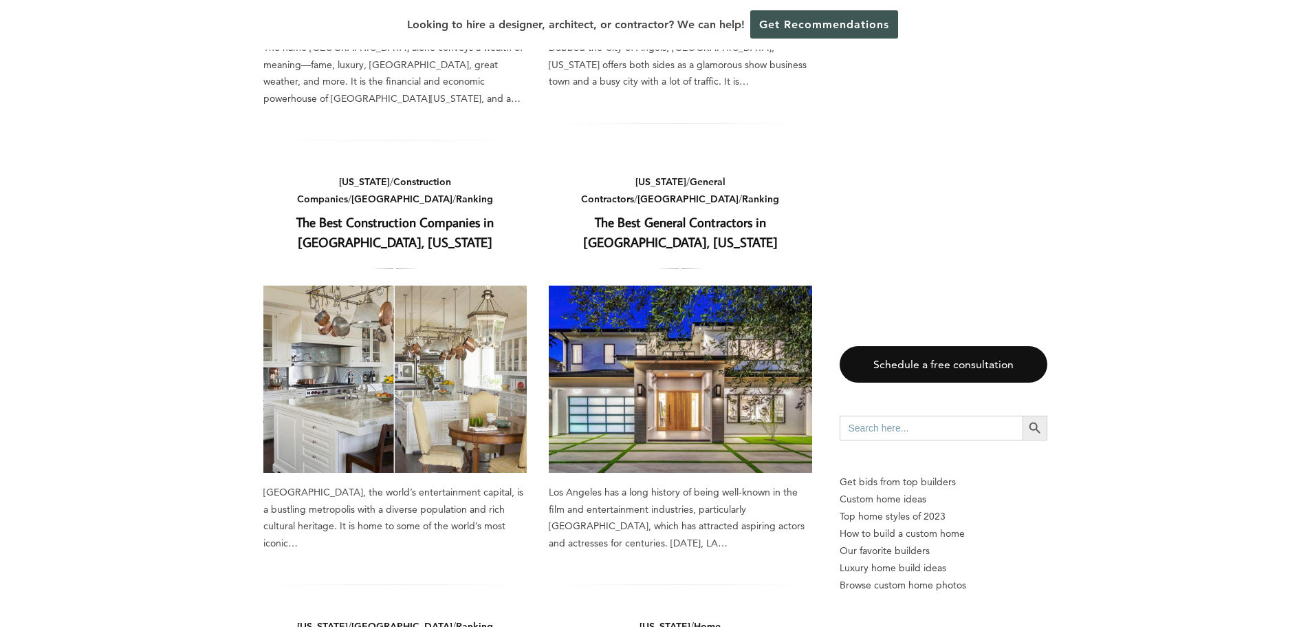
scroll to position [481, 0]
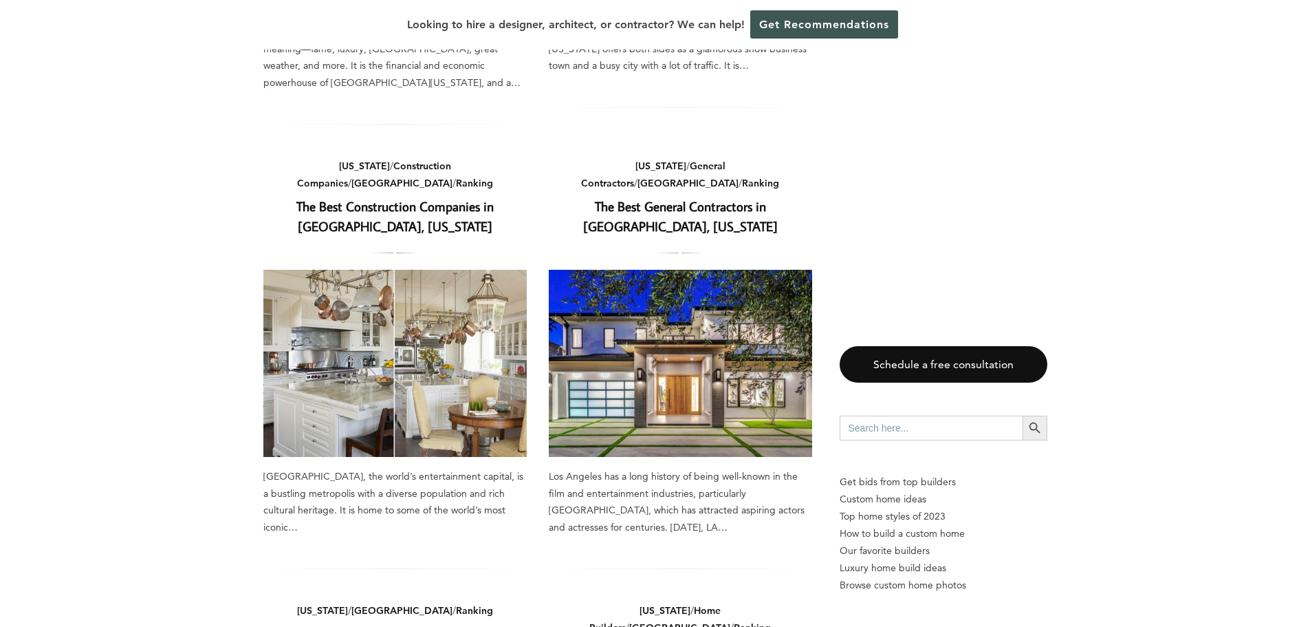
click at [405, 219] on link "The Best Construction Companies in Los Angeles, California" at bounding box center [394, 215] width 197 height 37
click at [690, 204] on link "The Best General Contractors in Los Angeles, California" at bounding box center [680, 215] width 195 height 37
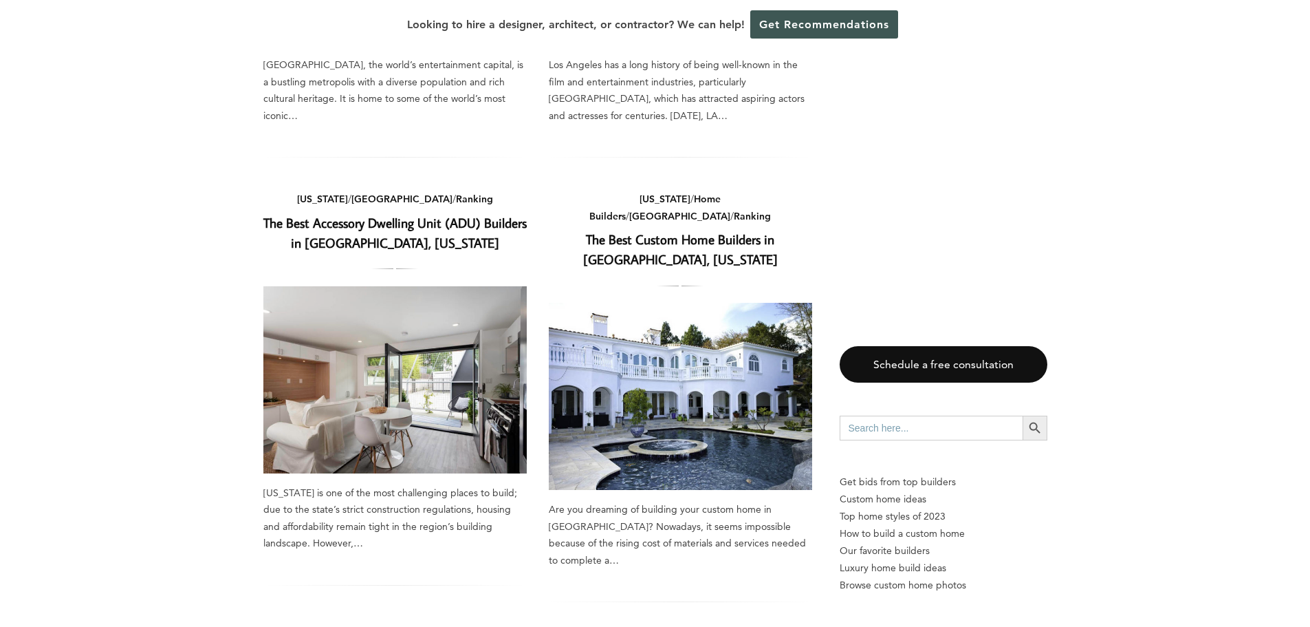
scroll to position [894, 0]
click at [644, 229] on link "The Best Custom Home Builders in Los Angeles, California" at bounding box center [680, 247] width 195 height 37
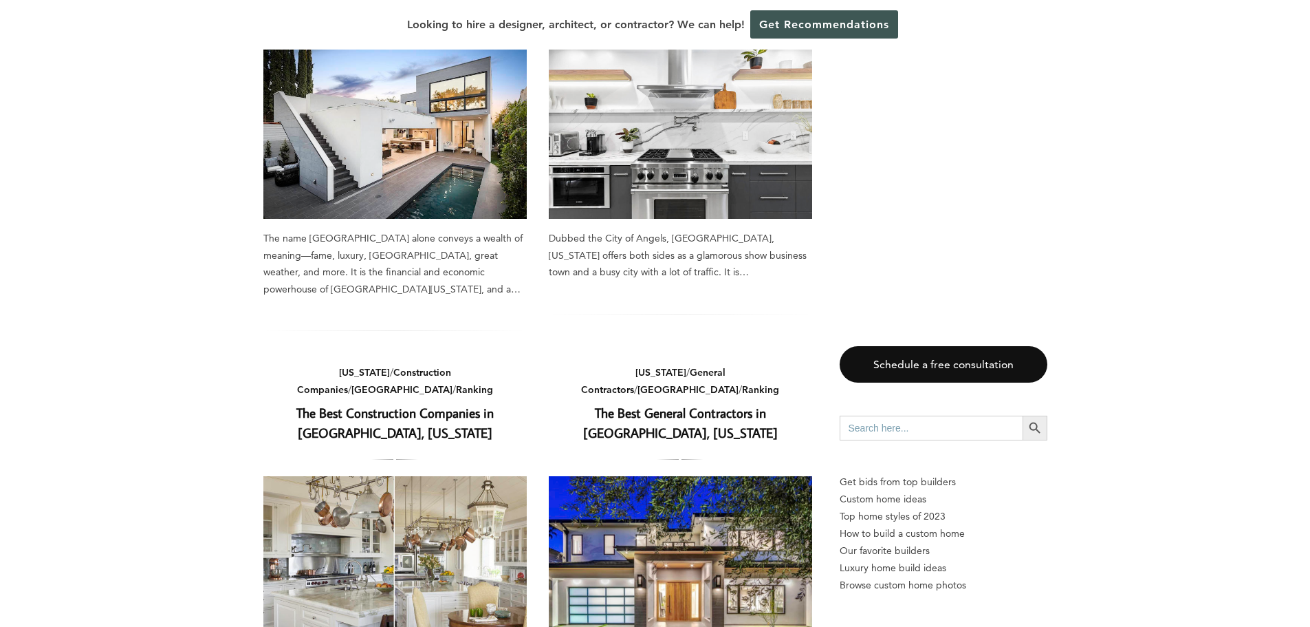
scroll to position [0, 0]
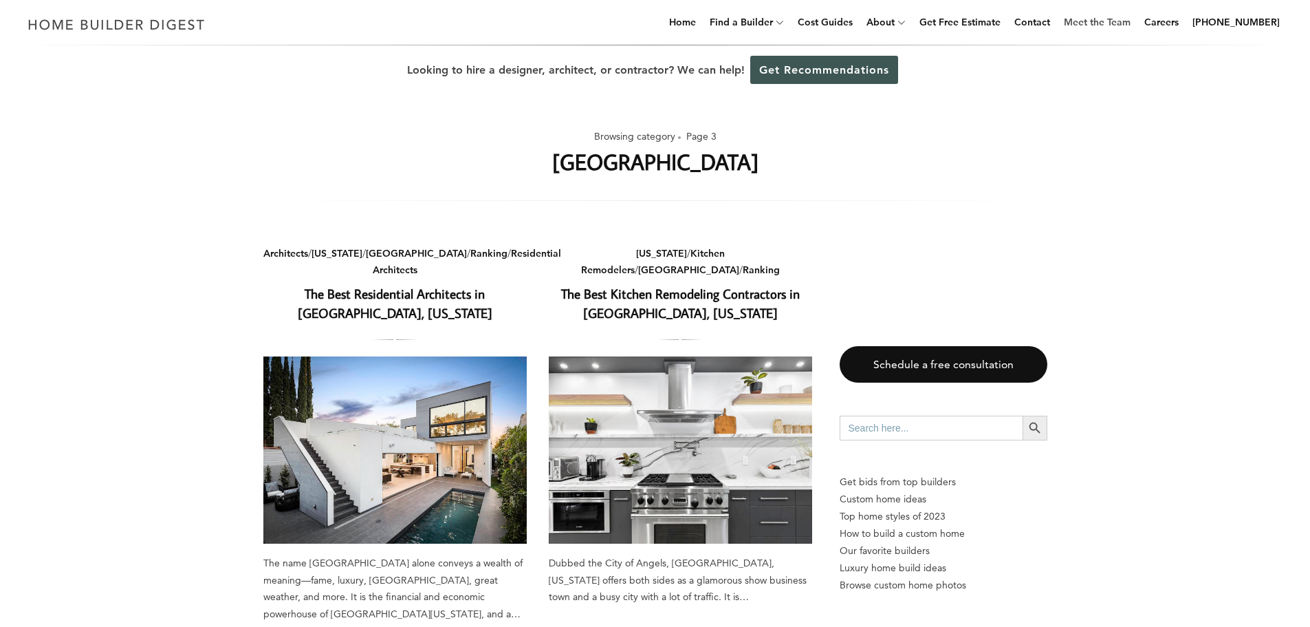
click at [1102, 27] on link "Meet the Team" at bounding box center [1098, 22] width 78 height 44
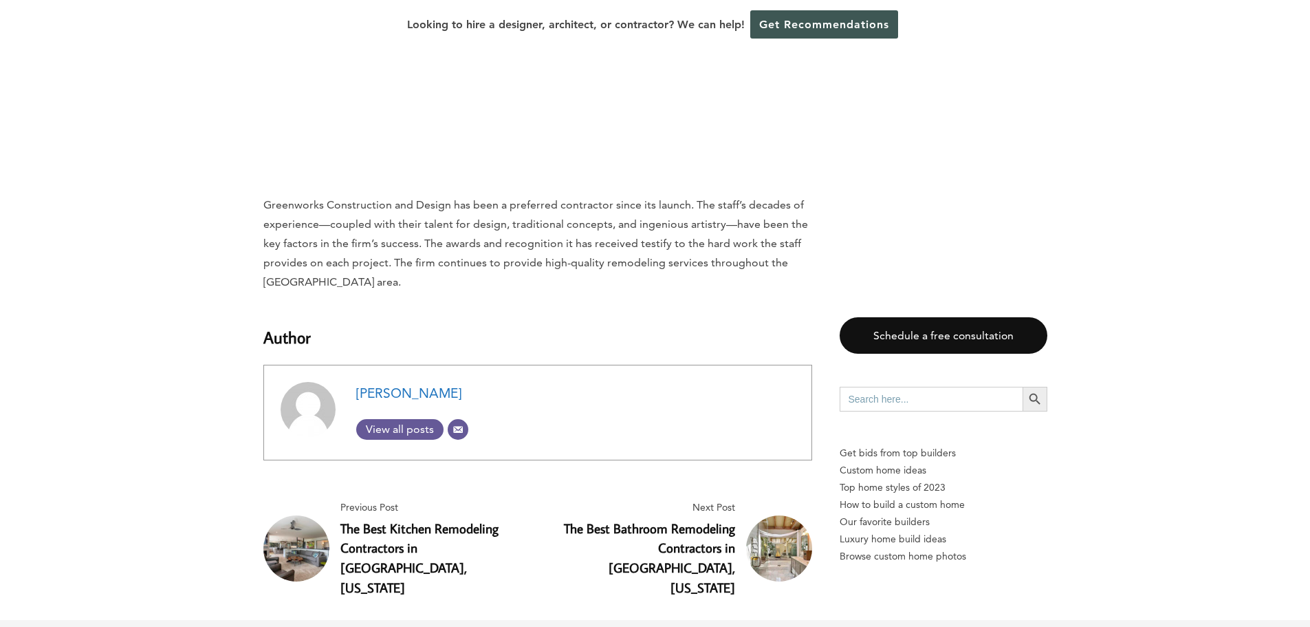
scroll to position [8047, 0]
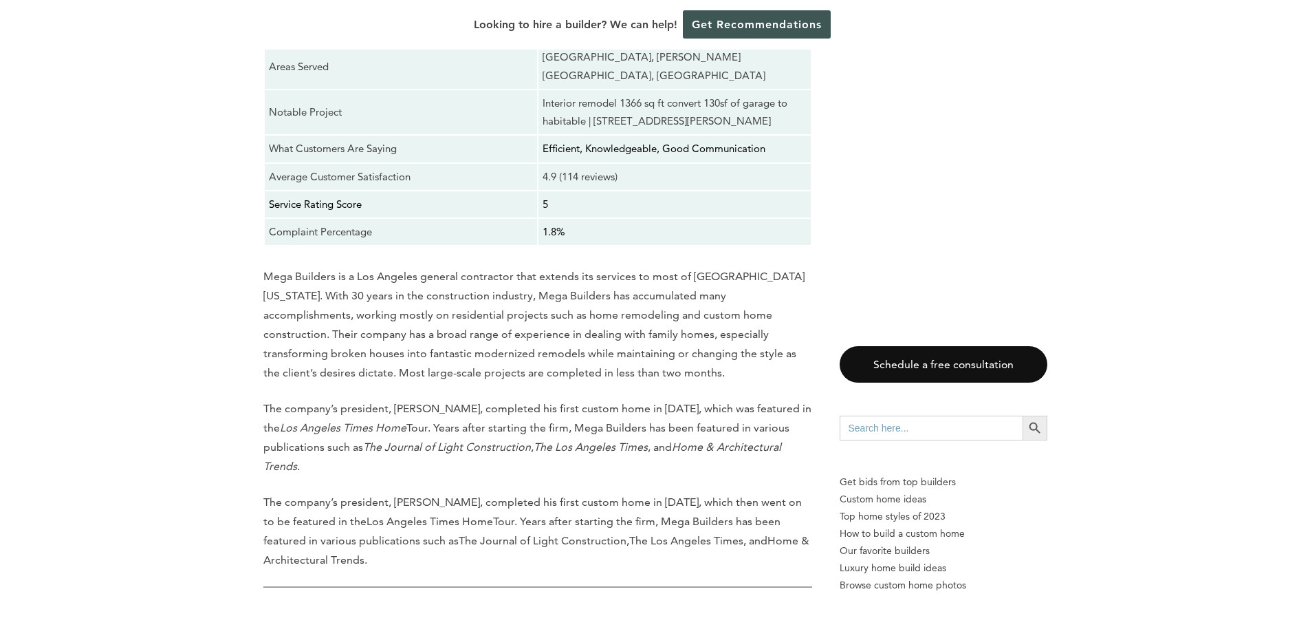
scroll to position [10180, 0]
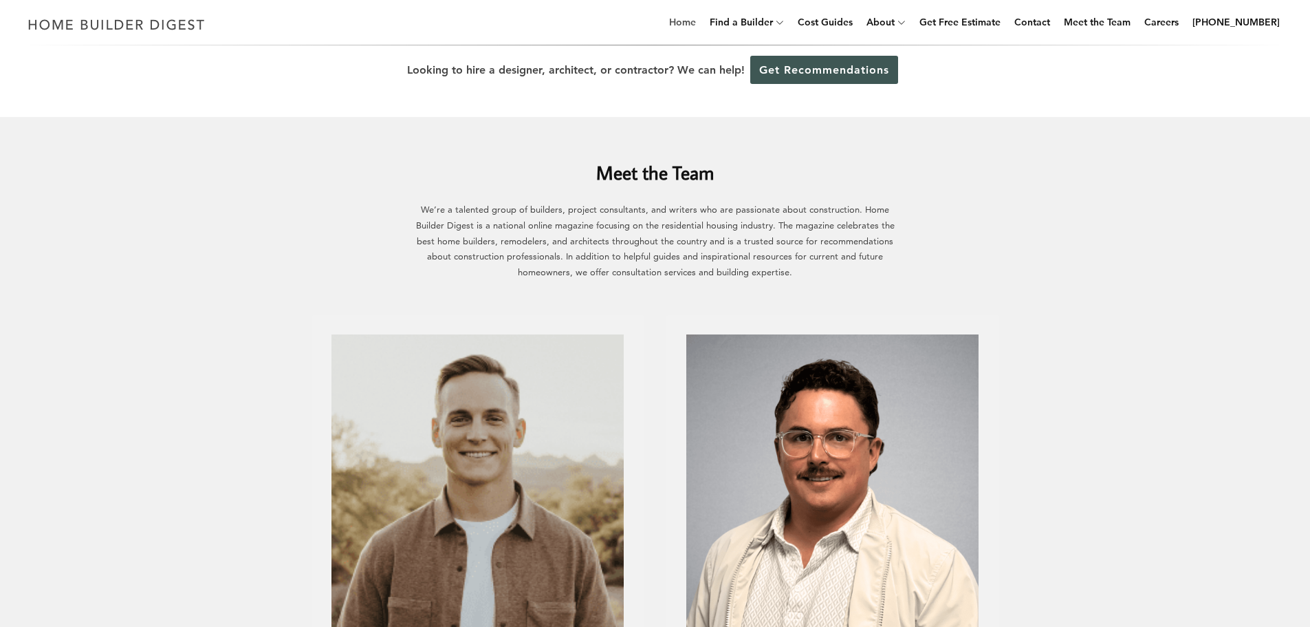
click at [700, 21] on link "Home" at bounding box center [683, 22] width 38 height 44
click at [697, 21] on link "Home" at bounding box center [683, 22] width 38 height 44
click at [180, 27] on img at bounding box center [116, 24] width 189 height 27
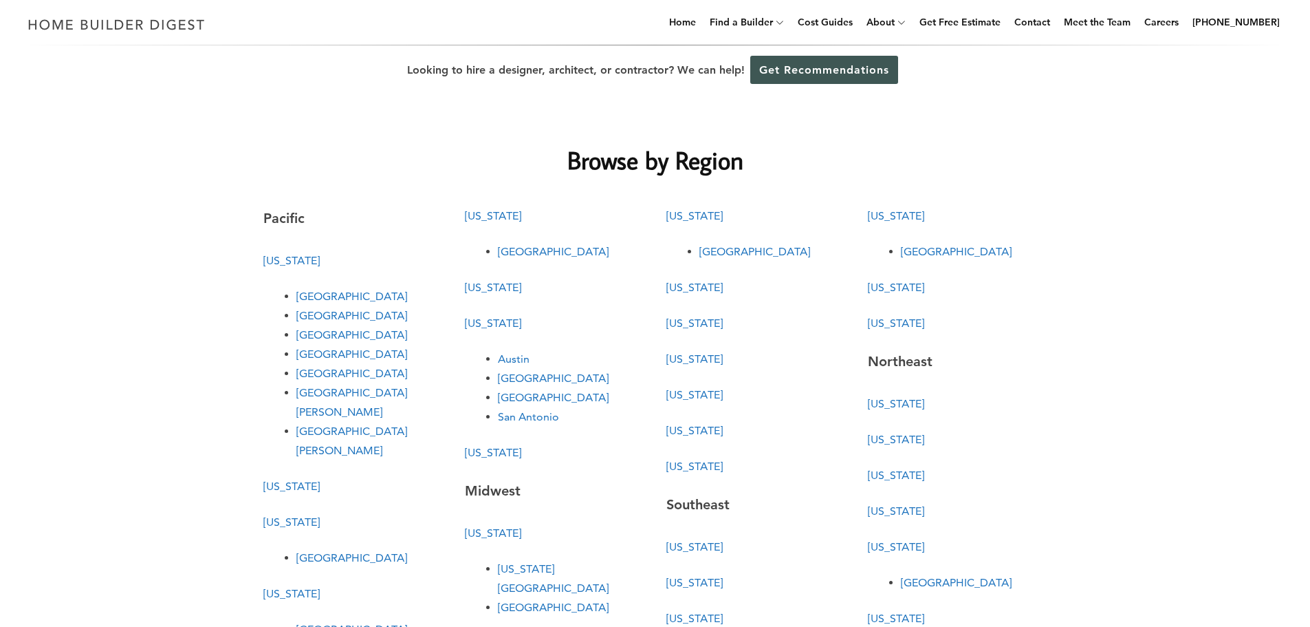
click at [332, 424] on link "[GEOGRAPHIC_DATA][PERSON_NAME]" at bounding box center [351, 440] width 111 height 32
click at [343, 424] on link "[GEOGRAPHIC_DATA][PERSON_NAME]" at bounding box center [351, 440] width 111 height 32
click at [330, 424] on link "[GEOGRAPHIC_DATA][PERSON_NAME]" at bounding box center [351, 440] width 111 height 32
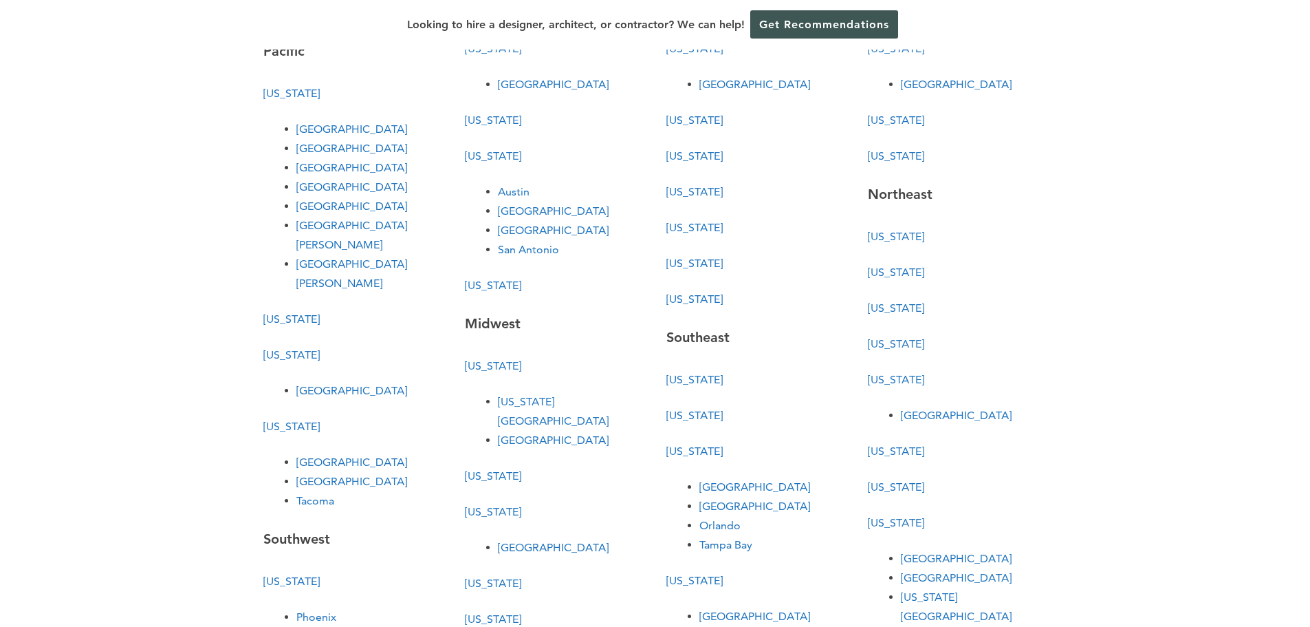
scroll to position [138, 0]
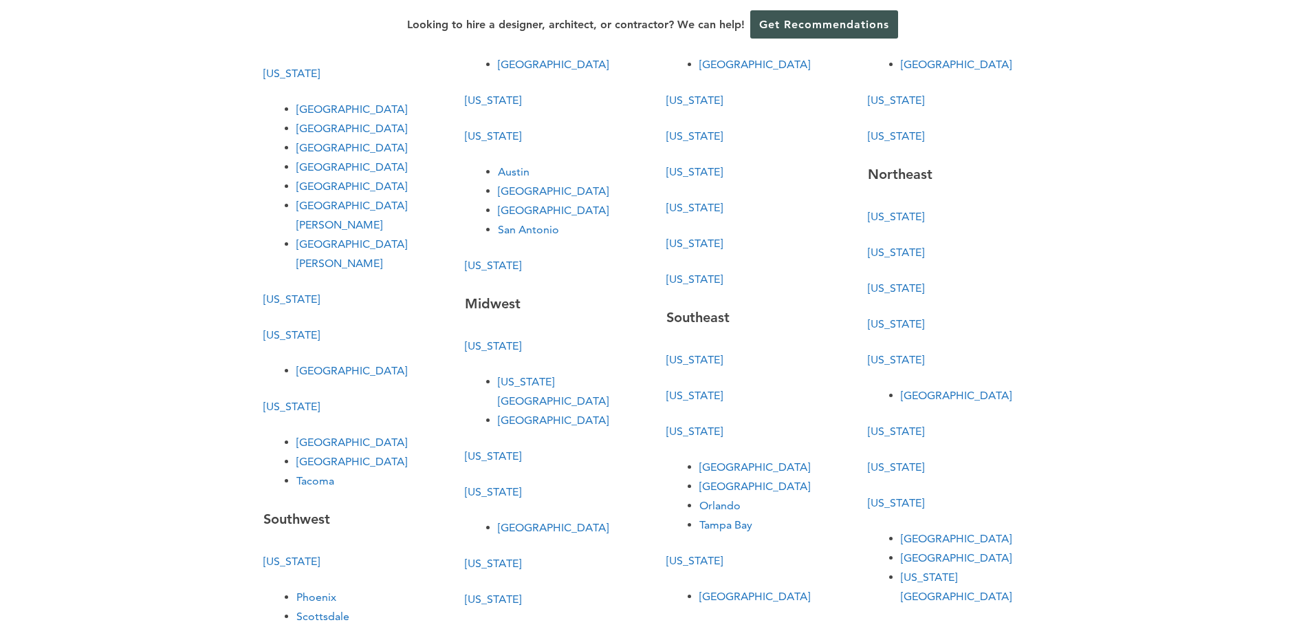
click at [336, 237] on link "[GEOGRAPHIC_DATA][PERSON_NAME]" at bounding box center [351, 253] width 111 height 32
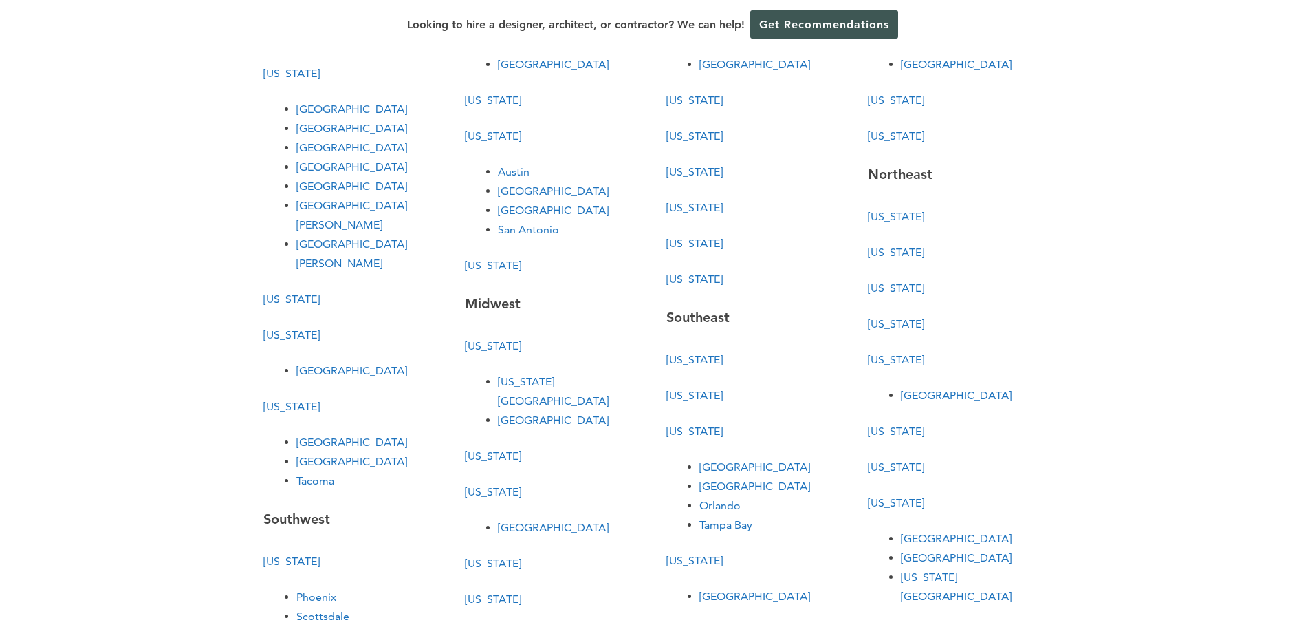
click at [336, 237] on link "[GEOGRAPHIC_DATA][PERSON_NAME]" at bounding box center [351, 253] width 111 height 32
click at [345, 237] on link "[GEOGRAPHIC_DATA][PERSON_NAME]" at bounding box center [351, 253] width 111 height 32
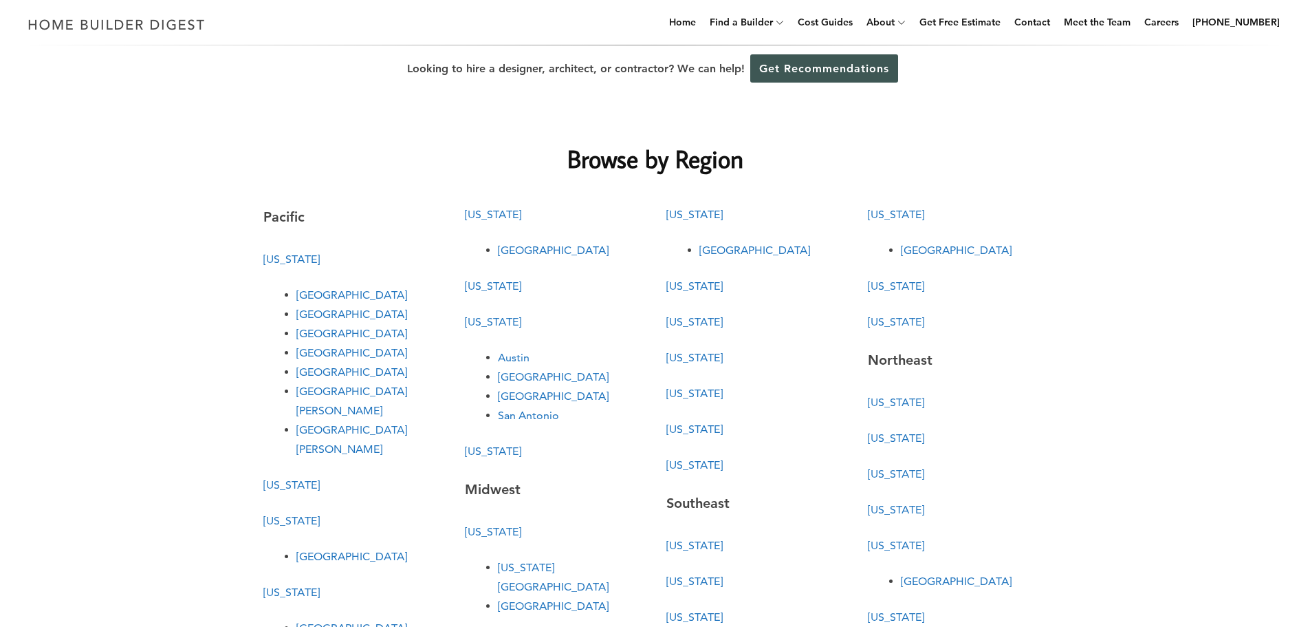
scroll to position [0, 0]
click at [319, 424] on link "[GEOGRAPHIC_DATA][PERSON_NAME]" at bounding box center [351, 440] width 111 height 32
click at [151, 28] on img at bounding box center [116, 24] width 189 height 27
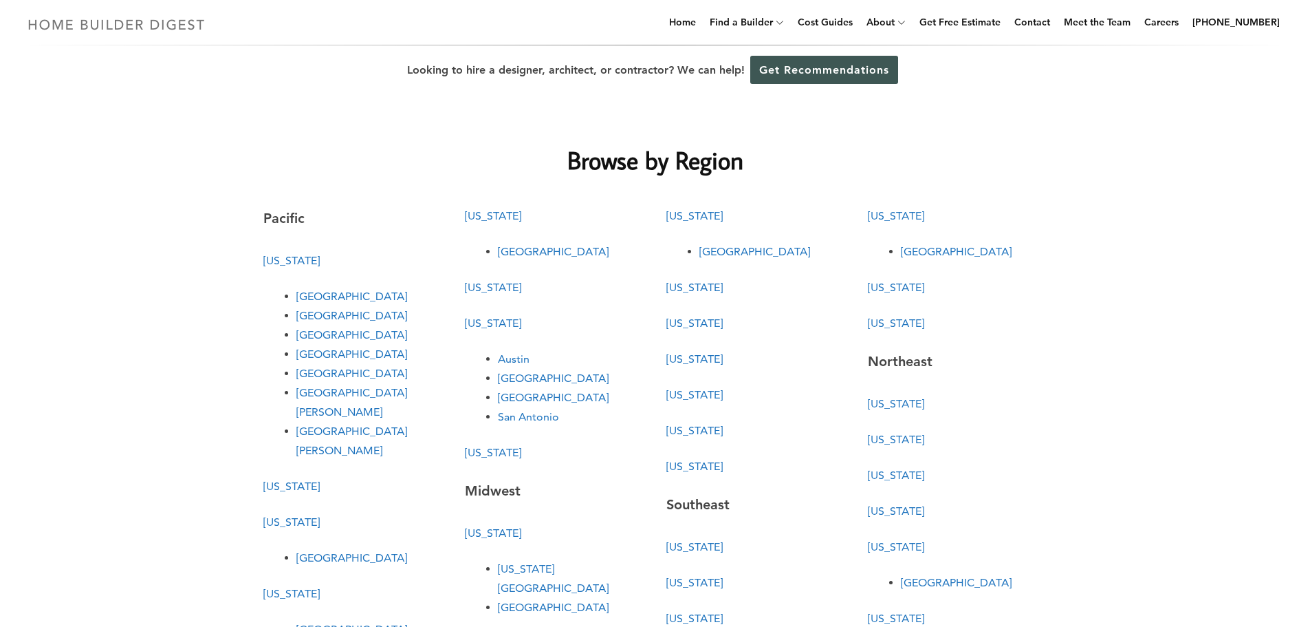
click at [147, 23] on img at bounding box center [116, 24] width 189 height 27
click at [117, 23] on img at bounding box center [116, 24] width 189 height 27
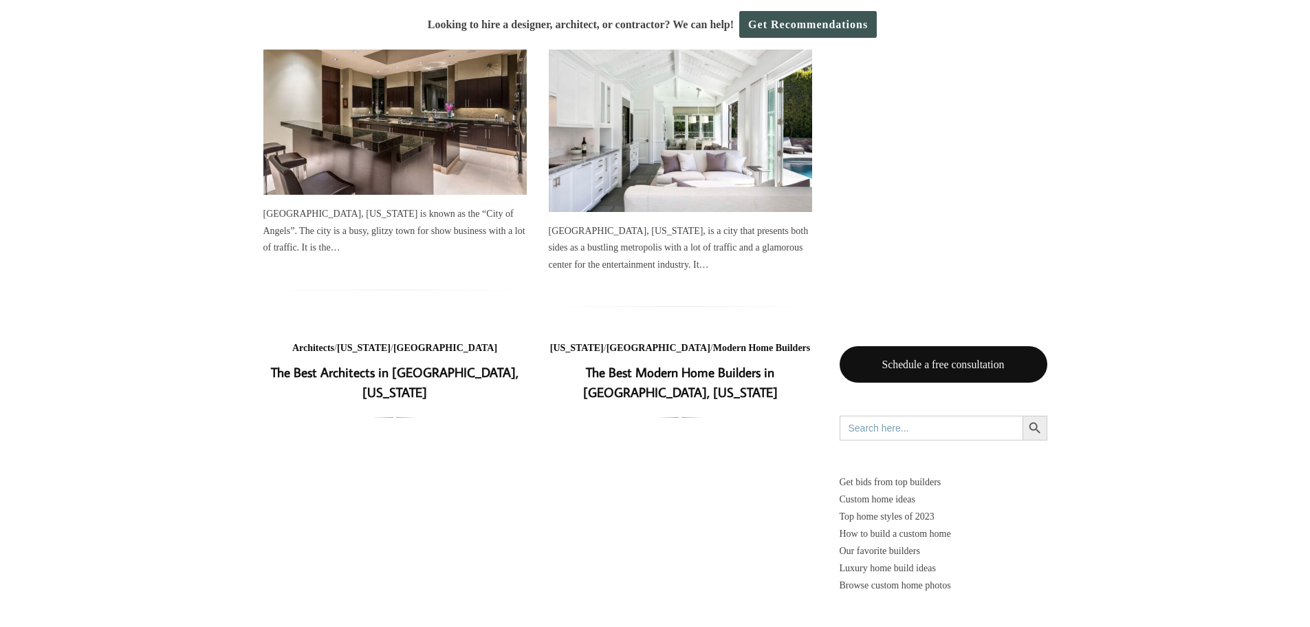
scroll to position [1975, 0]
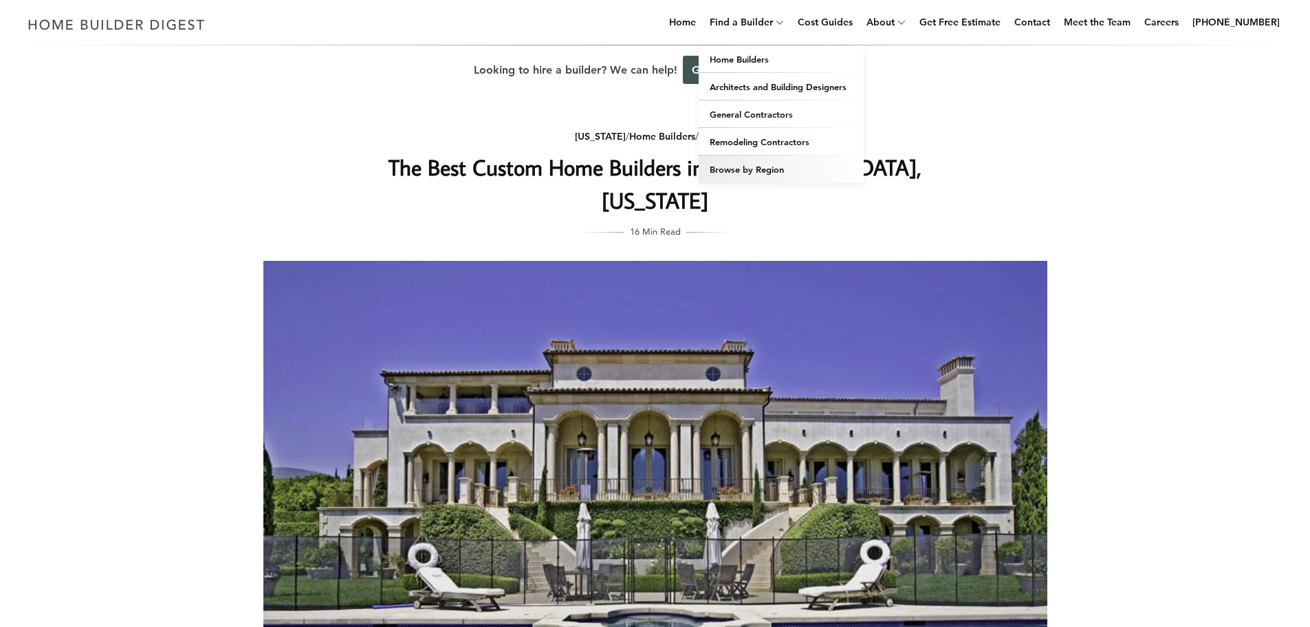
click at [774, 169] on link "Browse by Region" at bounding box center [781, 169] width 165 height 28
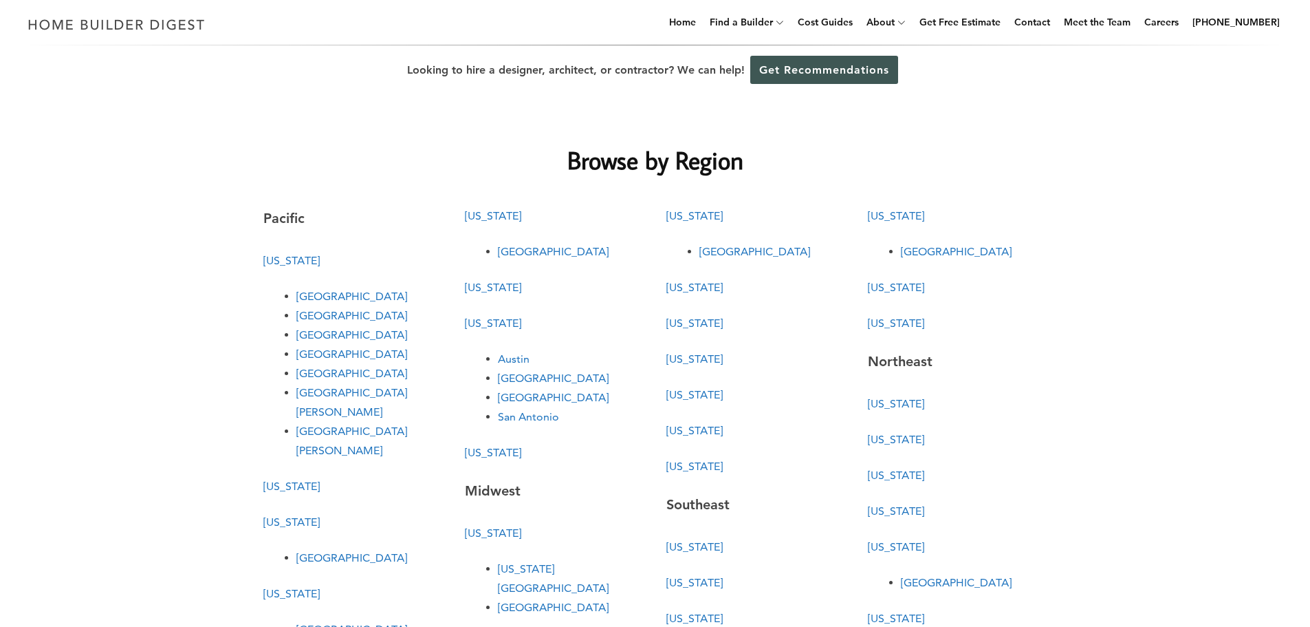
click at [354, 424] on link "[GEOGRAPHIC_DATA][PERSON_NAME]" at bounding box center [351, 440] width 111 height 32
click at [338, 424] on link "[GEOGRAPHIC_DATA][PERSON_NAME]" at bounding box center [351, 440] width 111 height 32
click at [337, 424] on link "[GEOGRAPHIC_DATA][PERSON_NAME]" at bounding box center [351, 440] width 111 height 32
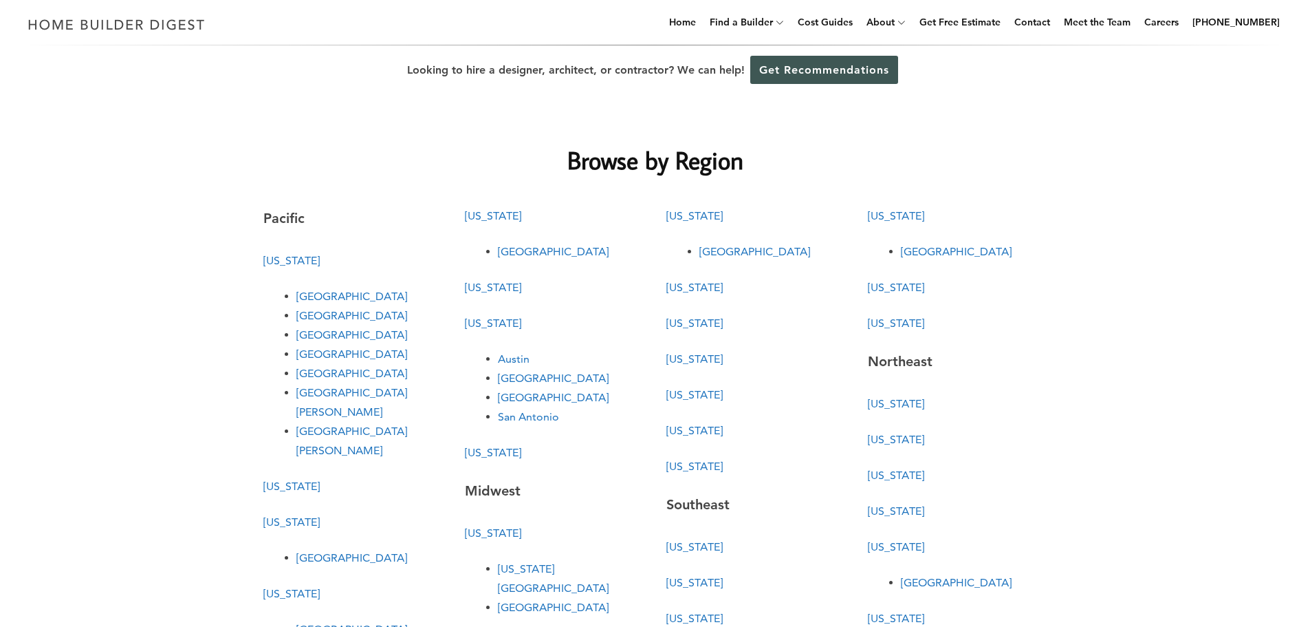
click at [337, 424] on link "[GEOGRAPHIC_DATA][PERSON_NAME]" at bounding box center [351, 440] width 111 height 32
